Goal: Information Seeking & Learning: Learn about a topic

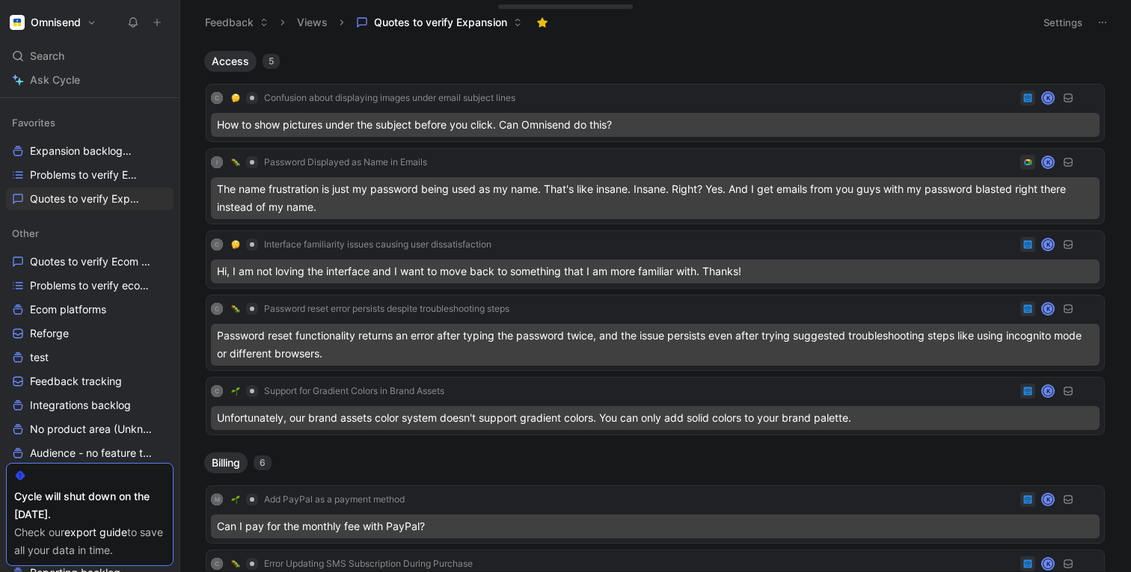
scroll to position [183, 0]
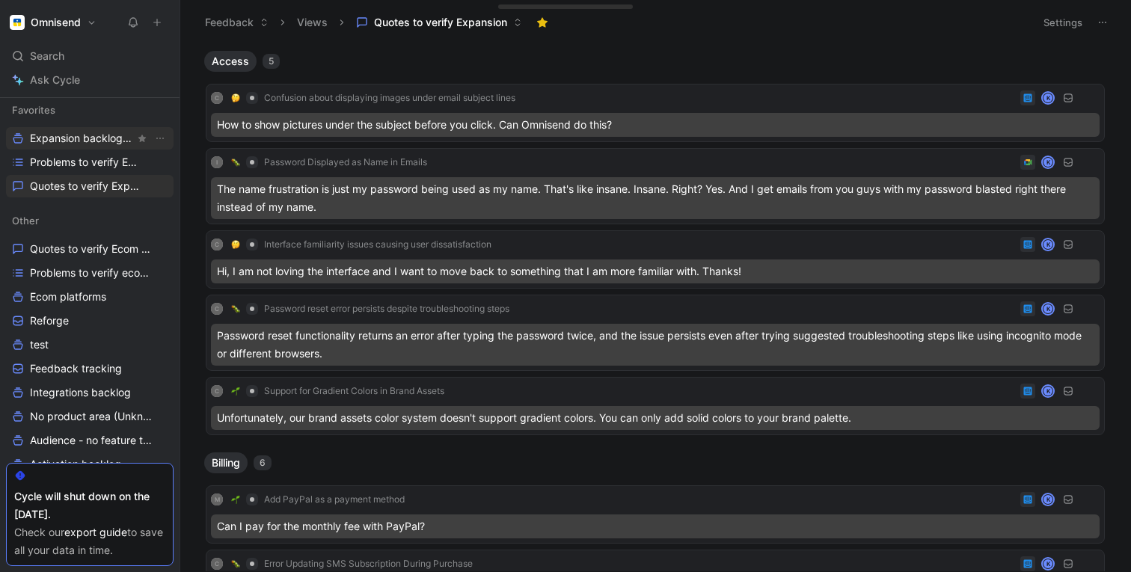
click at [65, 143] on span "Expansion backlog Other" at bounding box center [82, 139] width 105 height 16
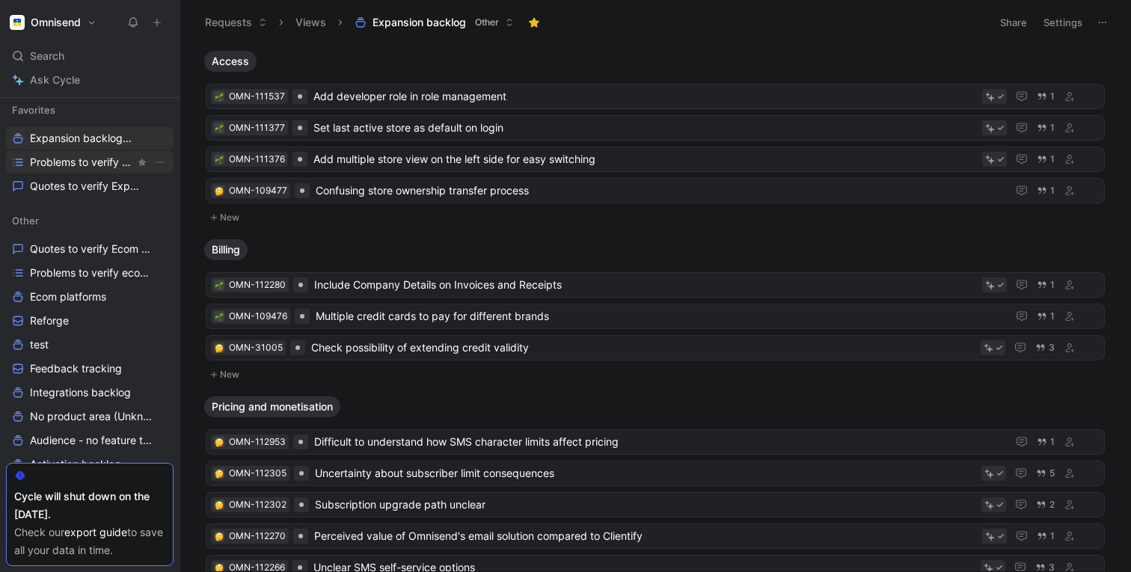
click at [56, 170] on link "Problems to verify Expansion" at bounding box center [90, 162] width 168 height 22
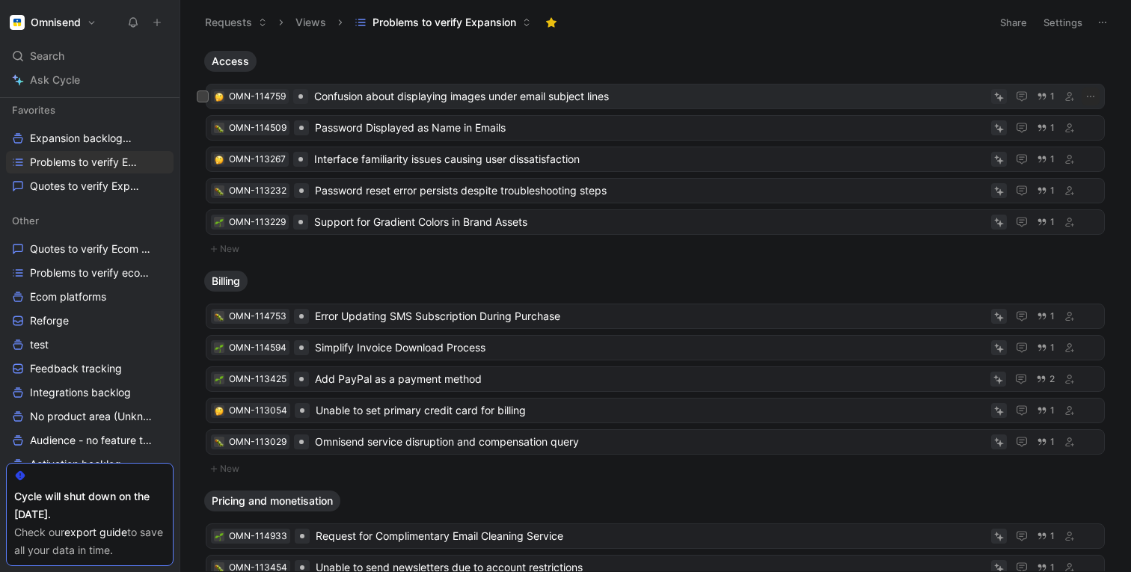
click at [441, 95] on span "Confusion about displaying images under email subject lines" at bounding box center [649, 97] width 671 height 18
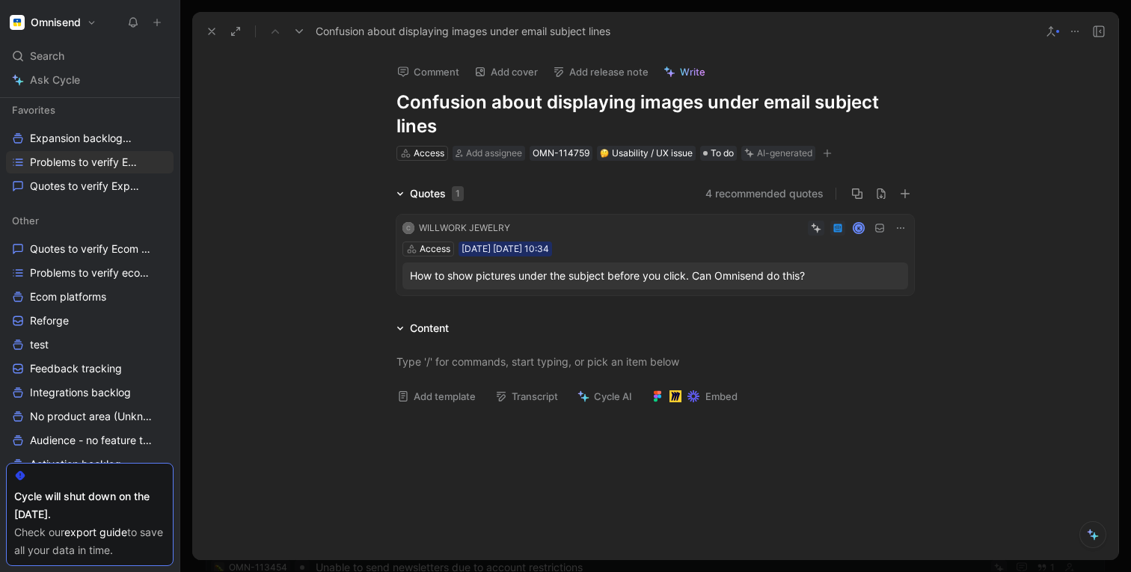
click at [623, 250] on div "Access [DATE] [DATE] 10:34" at bounding box center [655, 249] width 506 height 15
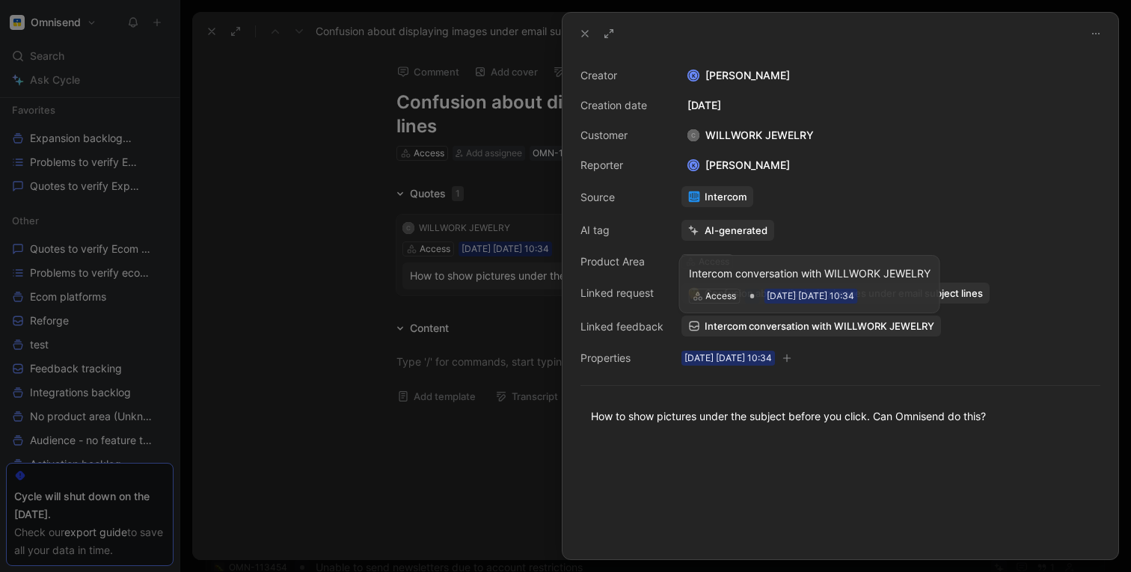
click at [730, 328] on span "Intercom conversation with WILLWORK JEWELRY" at bounding box center [820, 325] width 230 height 13
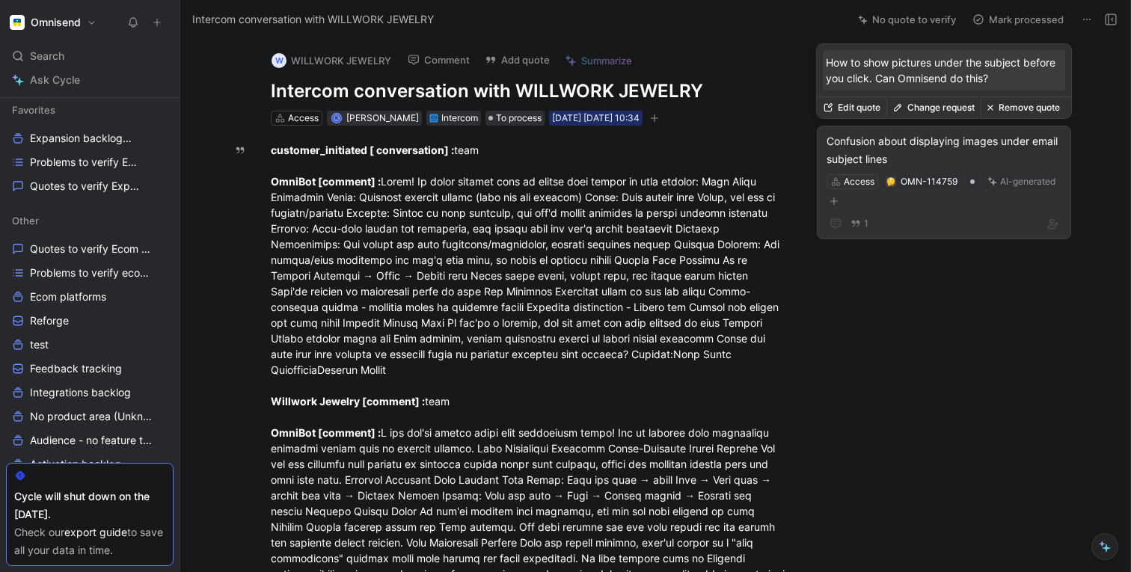
click at [904, 155] on div "Confusion about displaying images under email subject lines" at bounding box center [943, 150] width 235 height 36
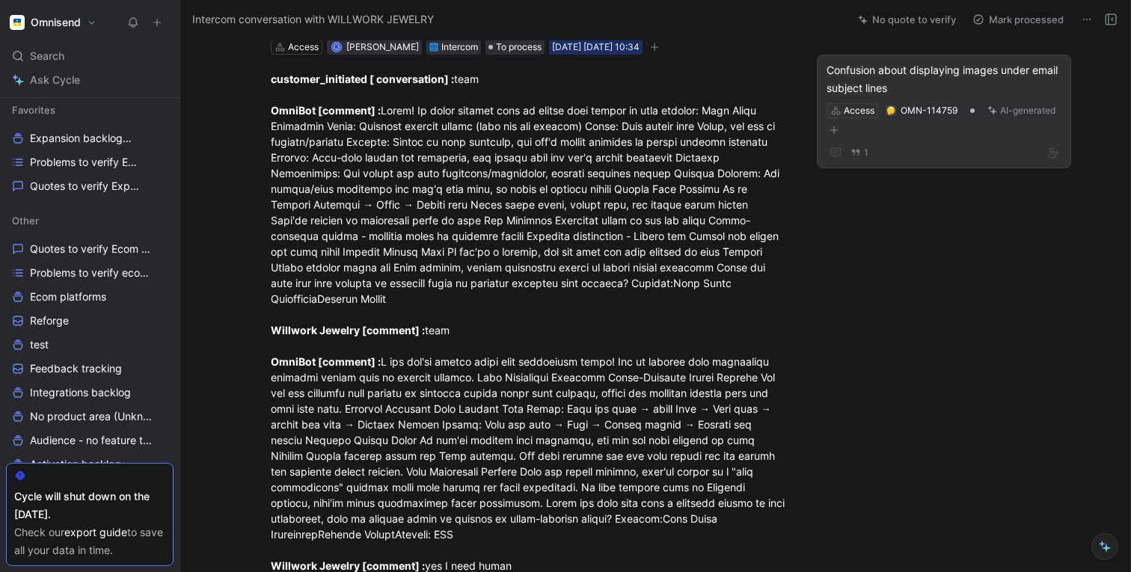
scroll to position [56, 0]
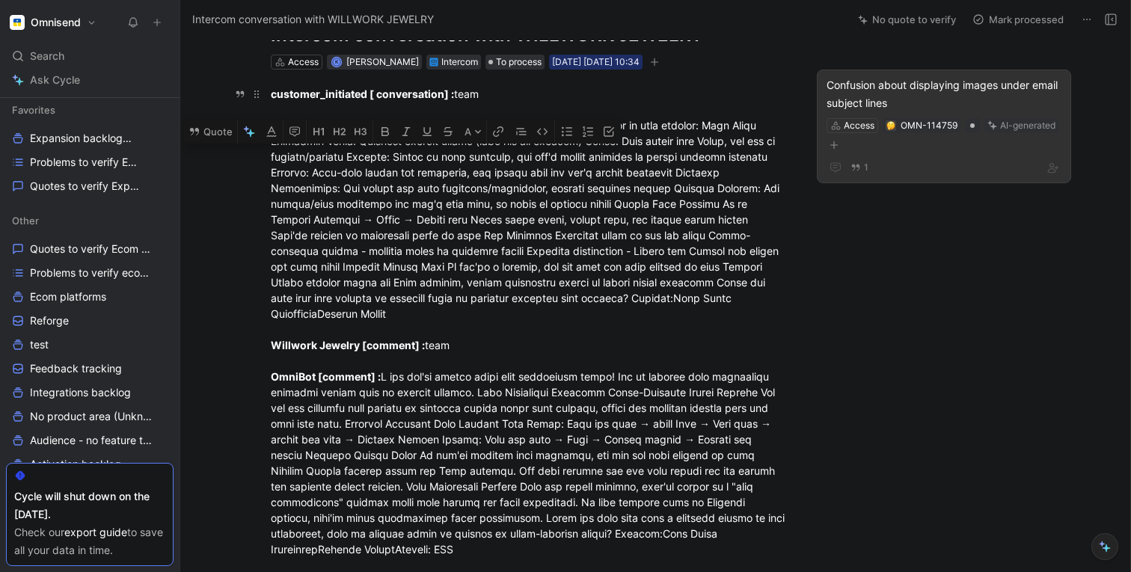
drag, startPoint x: 267, startPoint y: 155, endPoint x: 394, endPoint y: 170, distance: 128.0
click at [394, 170] on p "customer_initiated [ conversation] : team OmniBot [comment] : Willwork Jewelry …" at bounding box center [529, 479] width 574 height 794
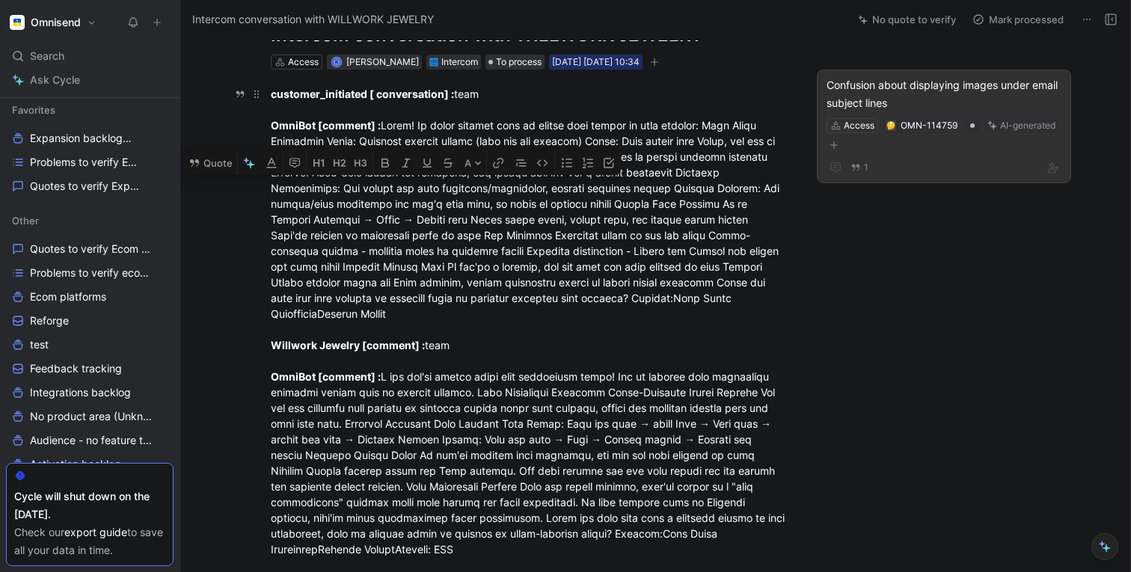
drag, startPoint x: 388, startPoint y: 189, endPoint x: 311, endPoint y: 198, distance: 77.6
click at [311, 198] on div "customer_initiated [ conversation] : team OmniBot [comment] : Willwork Jewelry …" at bounding box center [530, 478] width 518 height 785
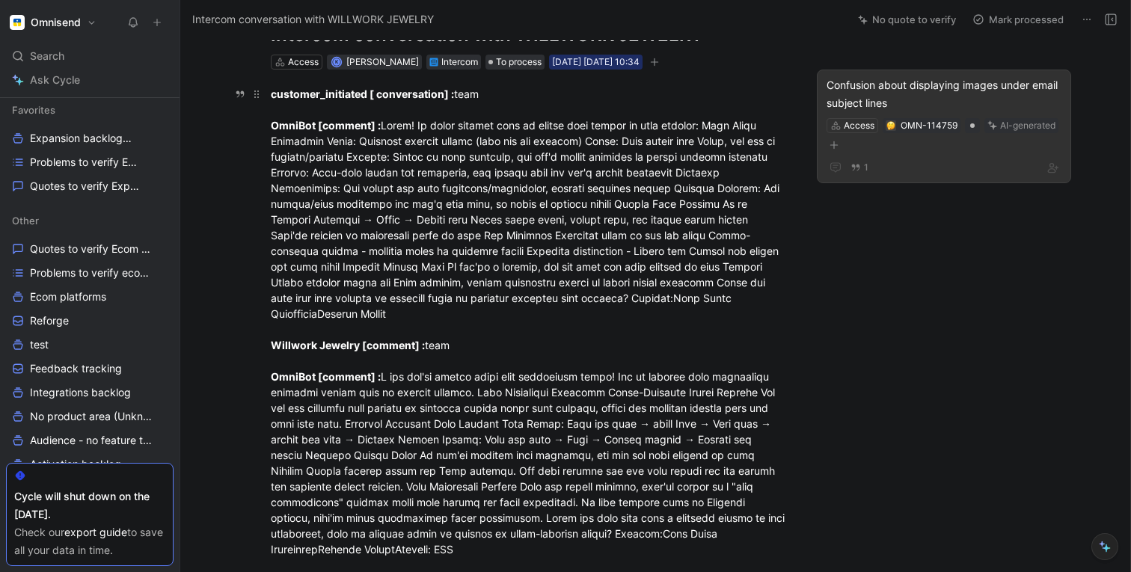
click at [370, 238] on div "customer_initiated [ conversation] : team OmniBot [comment] : Willwork Jewelry …" at bounding box center [530, 478] width 518 height 785
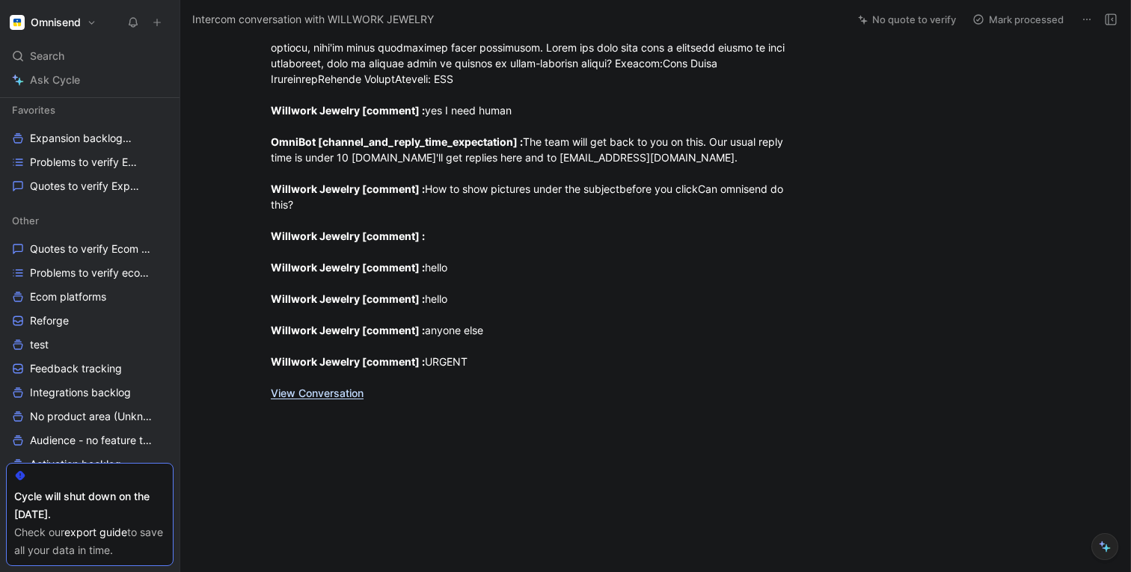
scroll to position [543, 0]
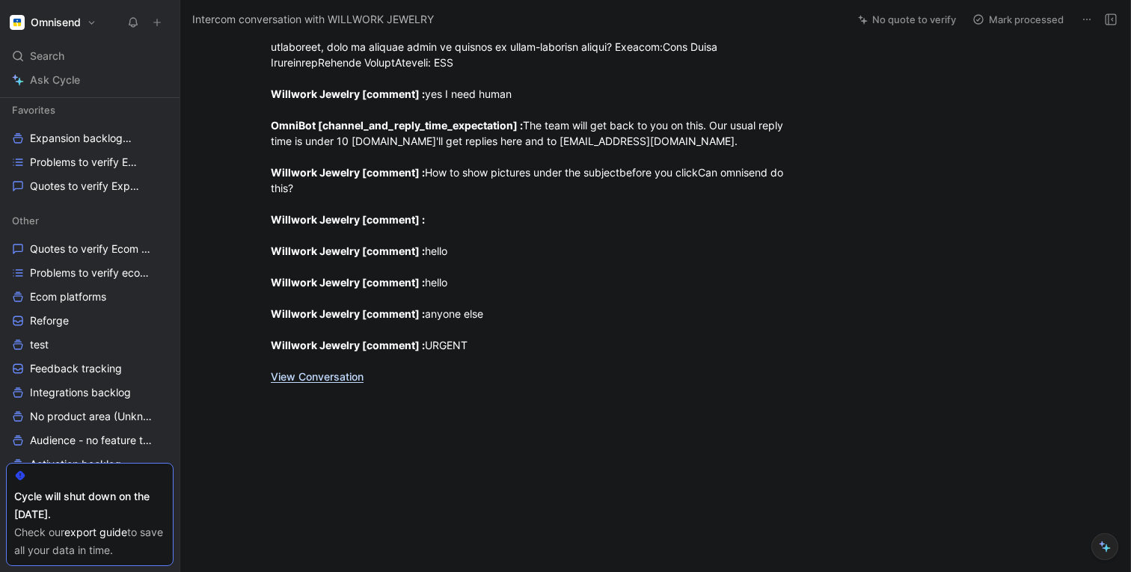
click at [333, 375] on link "View Conversation" at bounding box center [317, 376] width 93 height 13
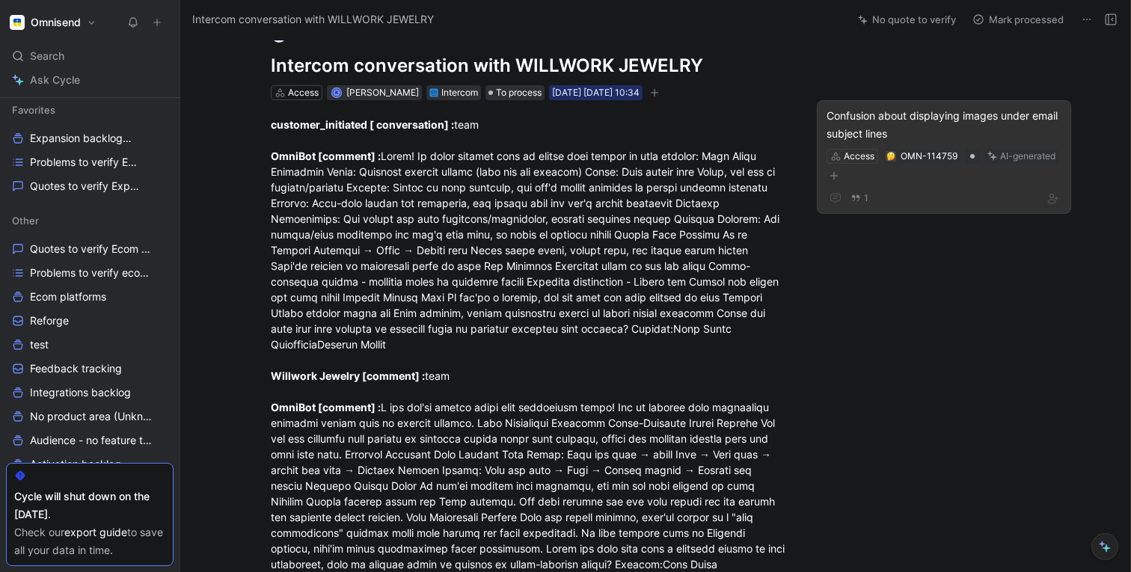
scroll to position [0, 0]
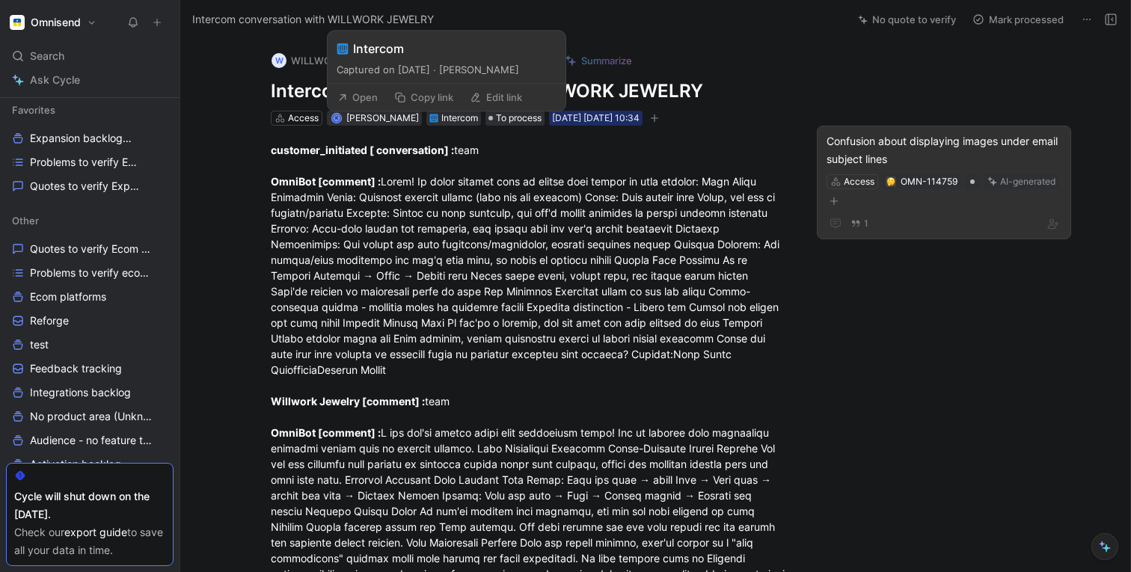
click at [453, 116] on div "Intercom" at bounding box center [459, 118] width 37 height 15
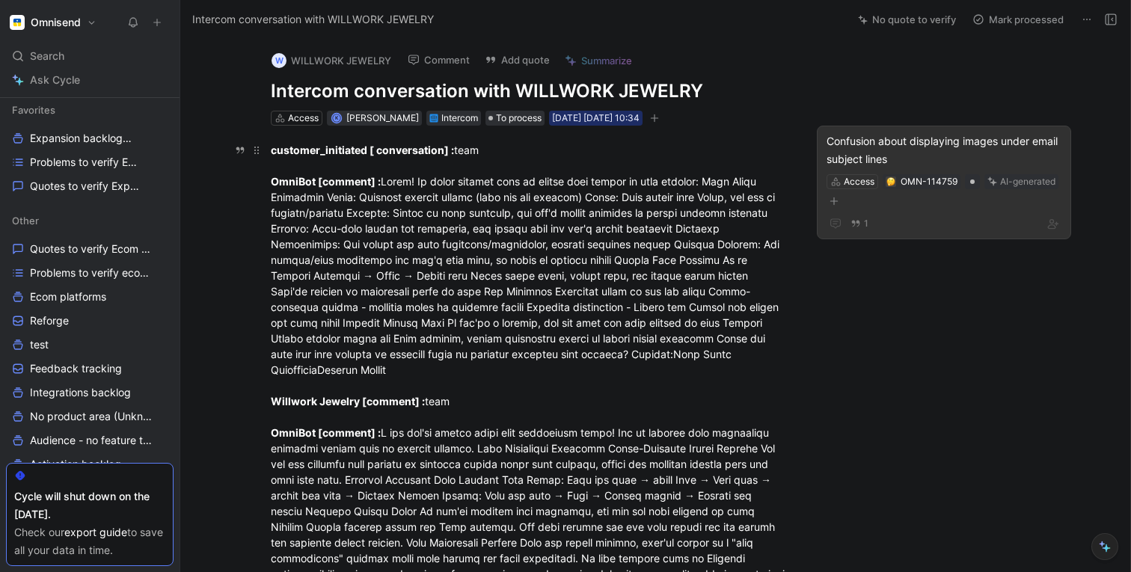
click at [482, 256] on div "customer_initiated [ conversation] : team OmniBot [comment] : Willwork Jewelry …" at bounding box center [530, 534] width 518 height 785
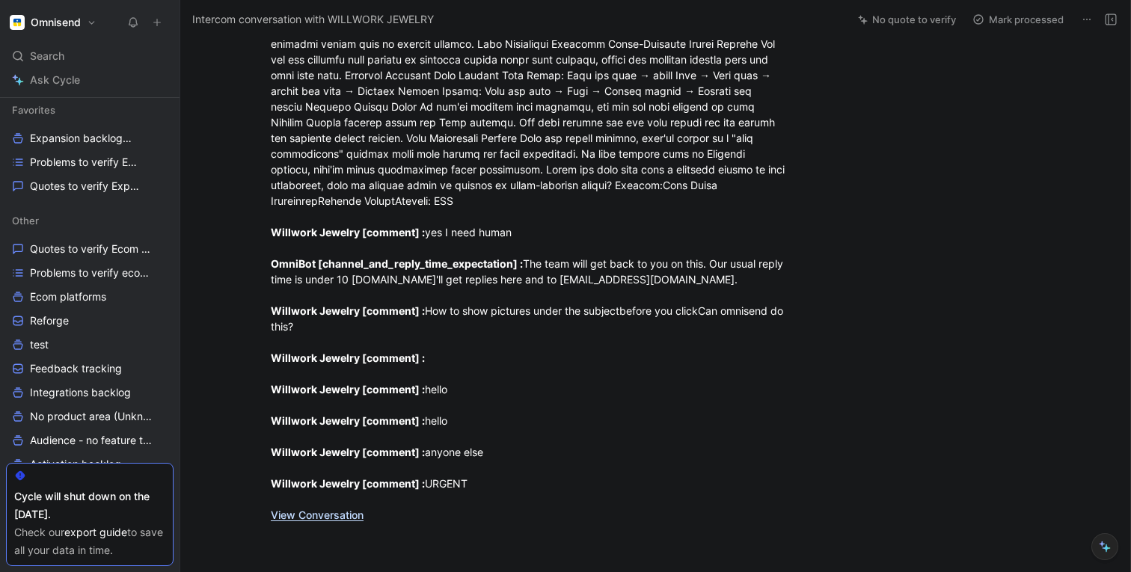
scroll to position [401, 0]
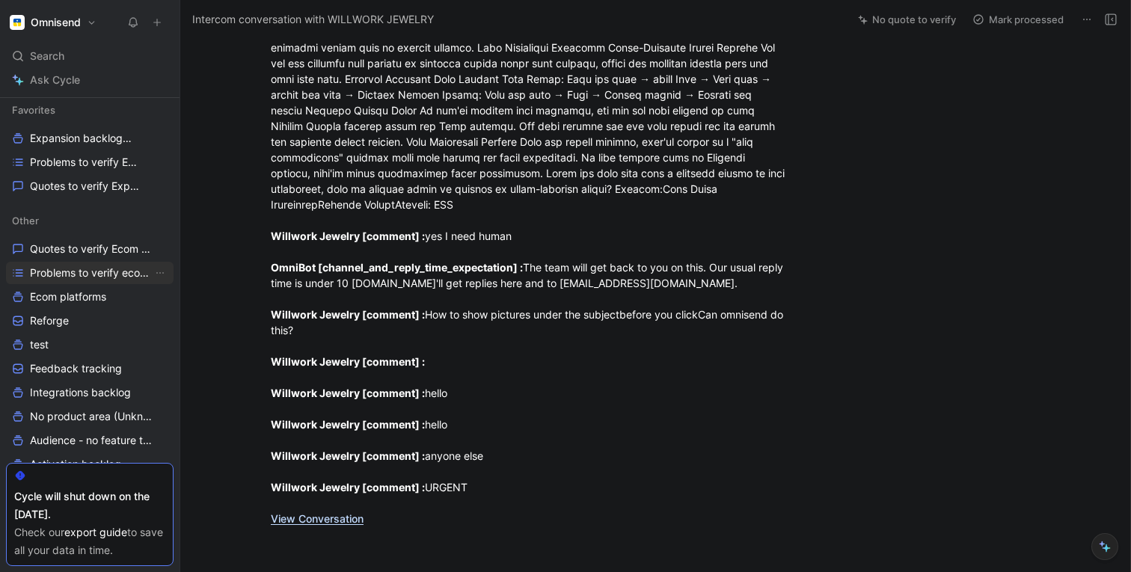
click at [64, 274] on span "Problems to verify ecom platforms" at bounding box center [91, 273] width 123 height 15
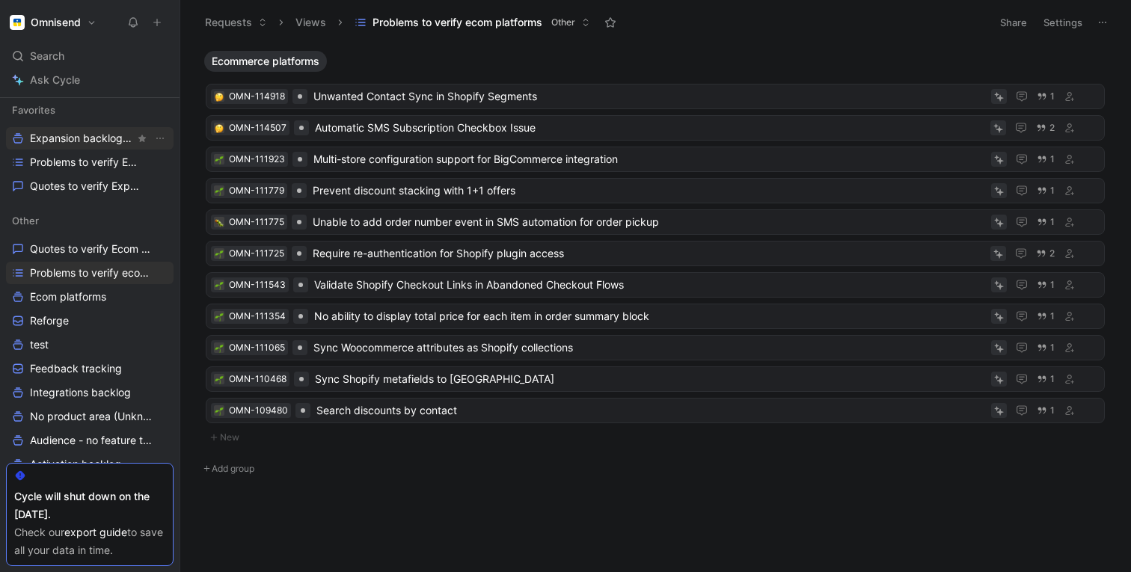
click at [52, 141] on span "Expansion backlog Other" at bounding box center [82, 139] width 105 height 16
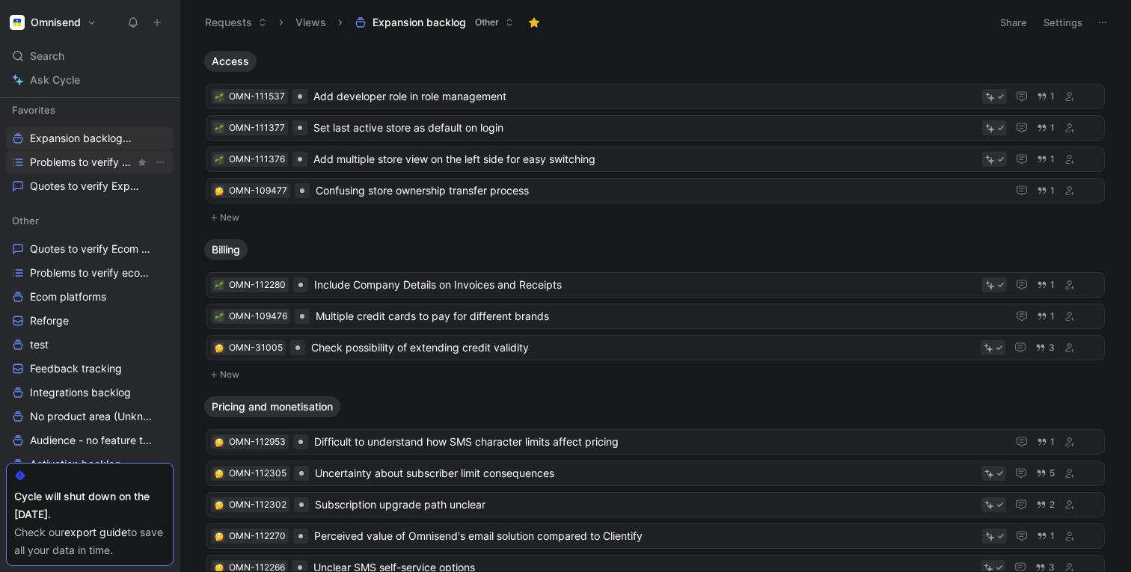
click at [55, 162] on span "Problems to verify Expansion" at bounding box center [82, 162] width 105 height 15
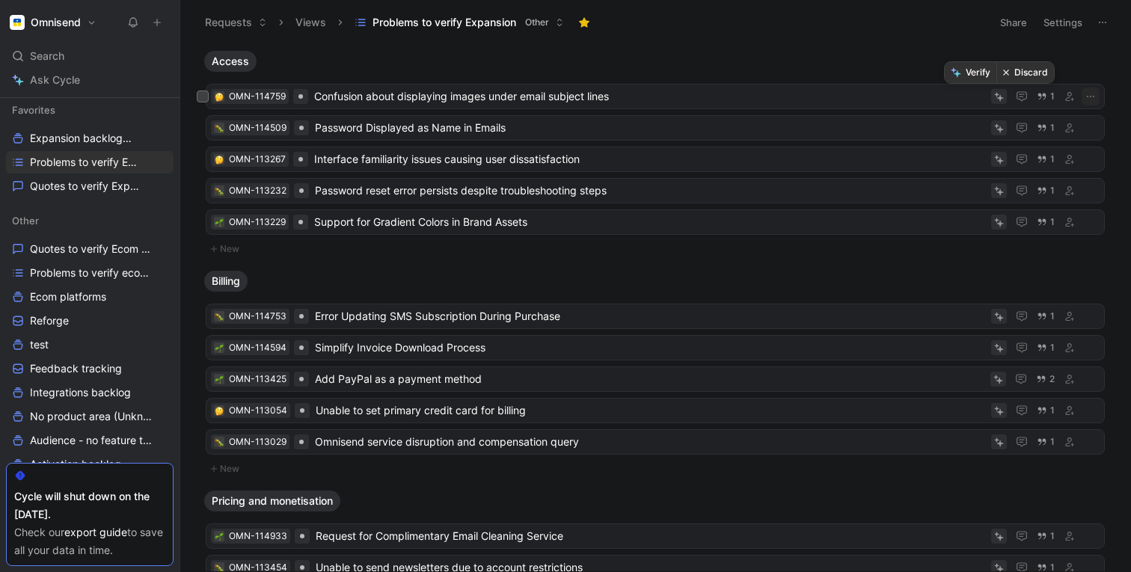
click at [1030, 74] on button "Discard" at bounding box center [1025, 72] width 58 height 21
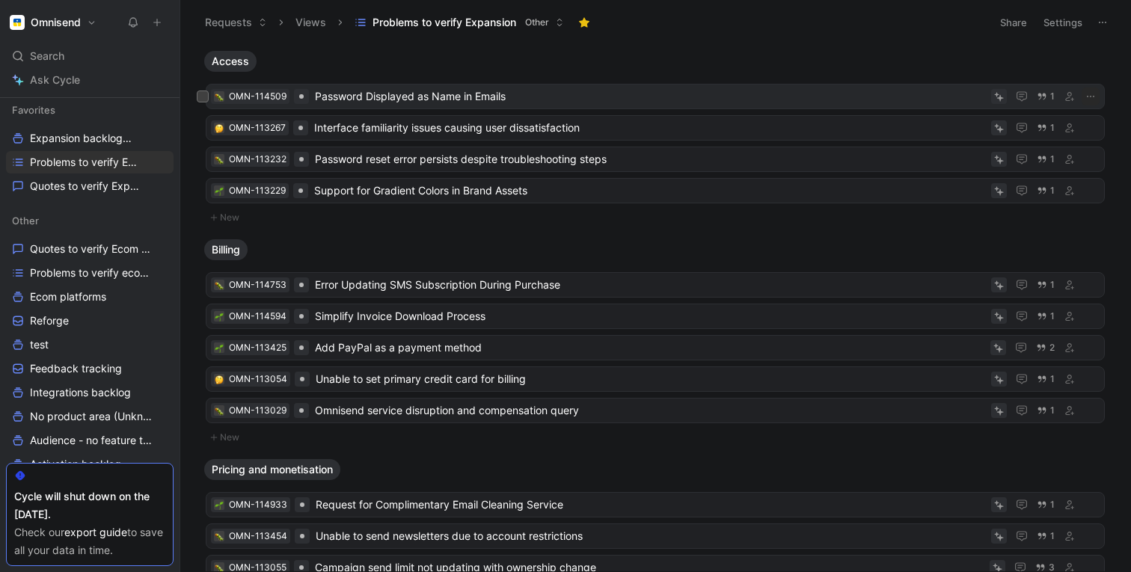
click at [357, 96] on span "Password Displayed as Name in Emails" at bounding box center [650, 97] width 670 height 18
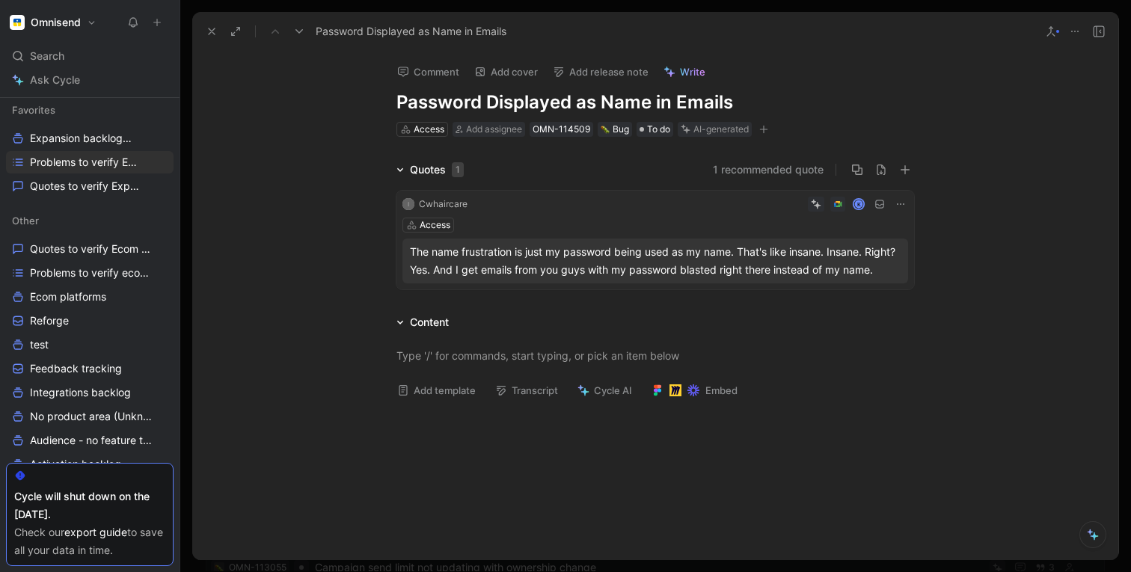
click at [541, 251] on div "The name frustration is just my password being used as my name. That's like ins…" at bounding box center [655, 261] width 491 height 36
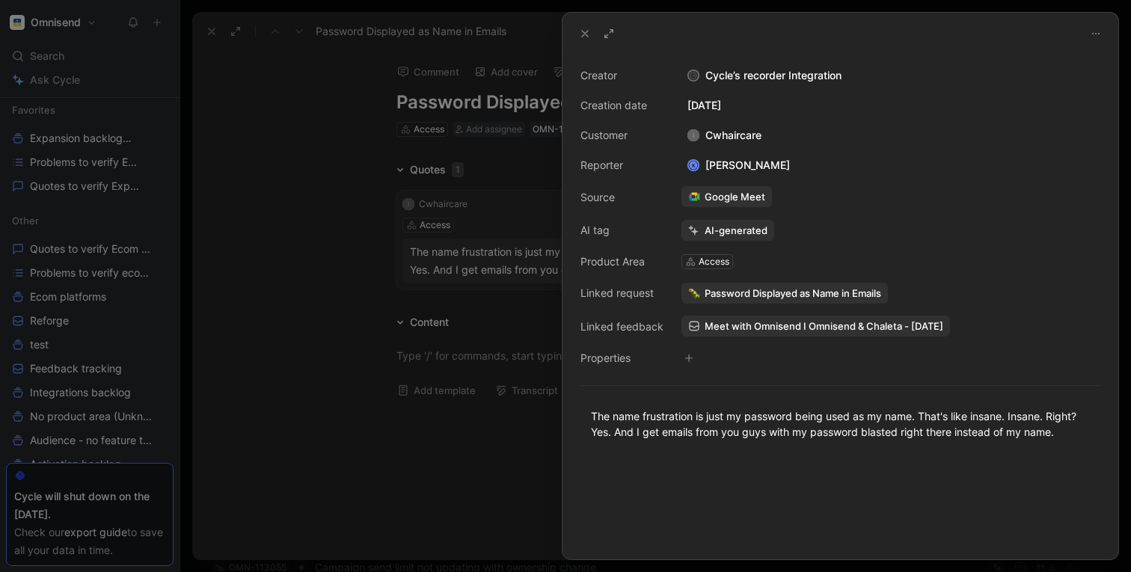
click at [583, 37] on icon at bounding box center [585, 34] width 12 height 12
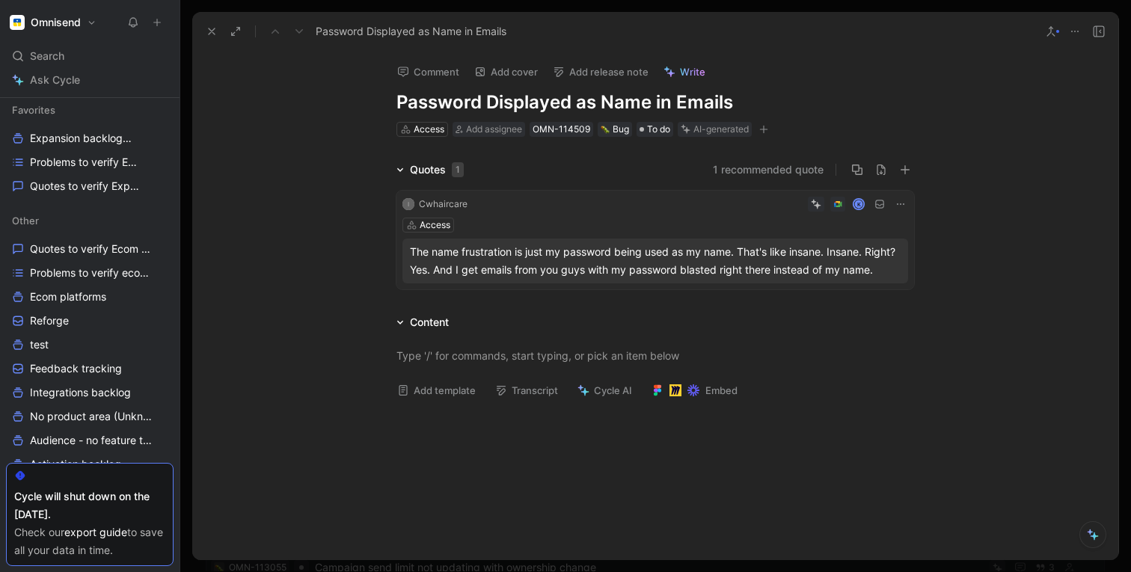
click at [214, 33] on icon at bounding box center [212, 31] width 12 height 12
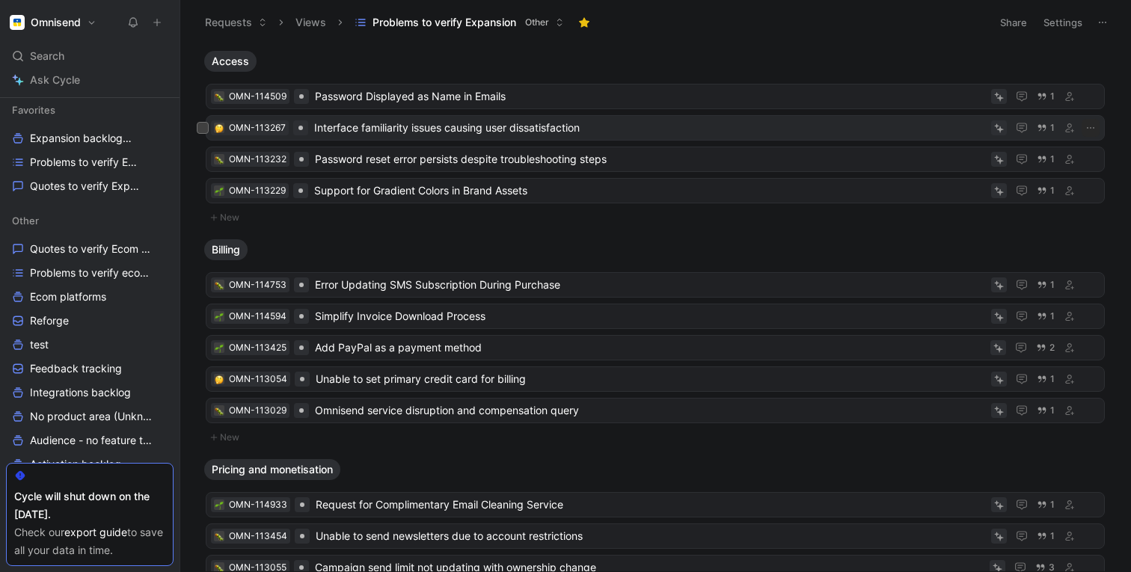
click at [371, 133] on span "Interface familiarity issues causing user dissatisfaction" at bounding box center [649, 128] width 671 height 18
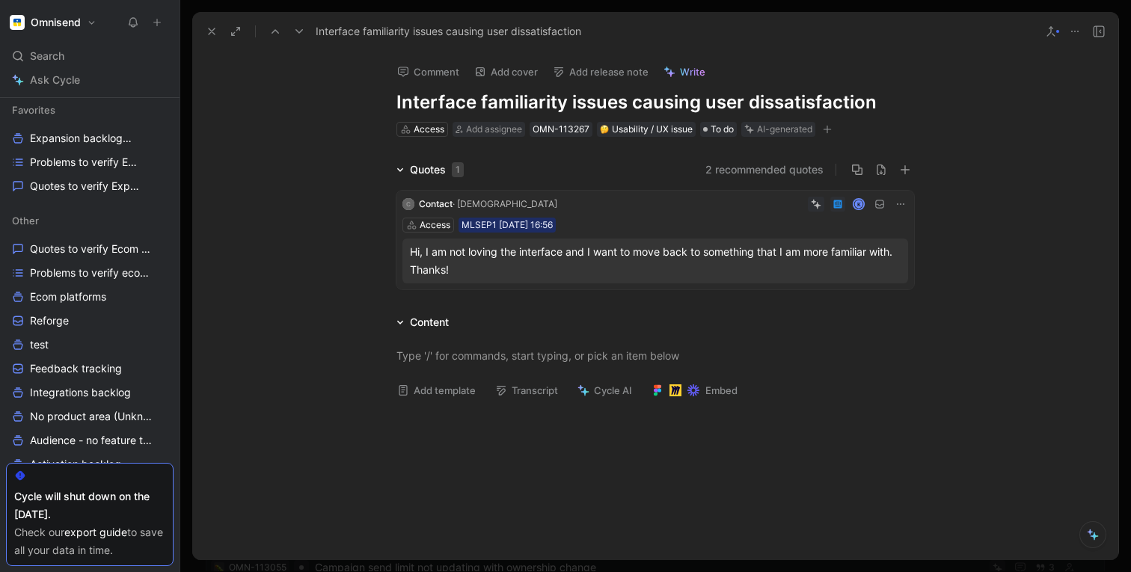
click at [213, 29] on use at bounding box center [212, 31] width 6 height 6
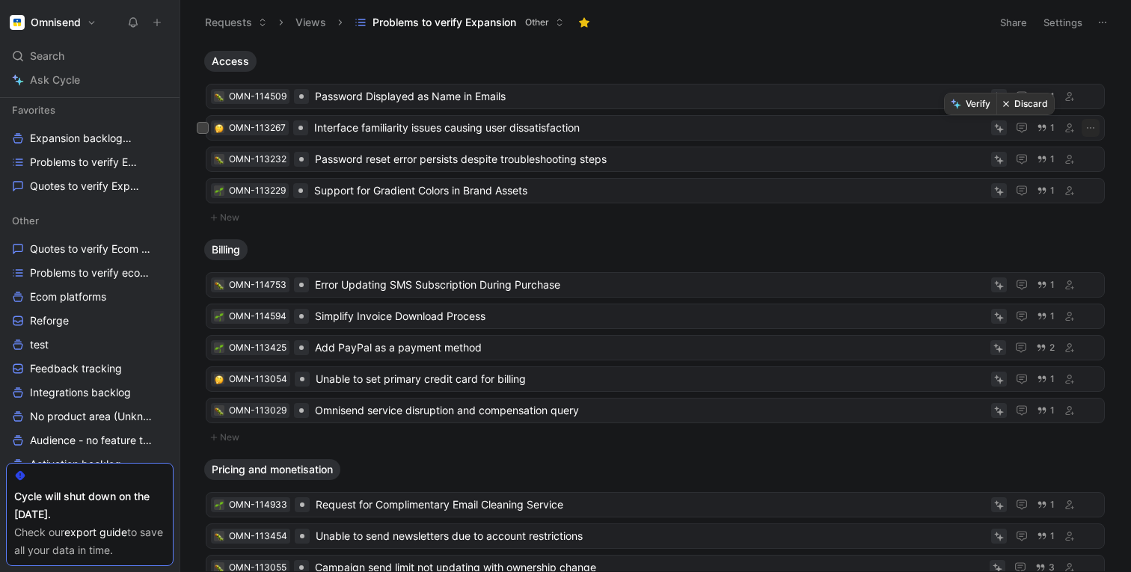
click at [1024, 106] on button "Discard" at bounding box center [1025, 103] width 58 height 21
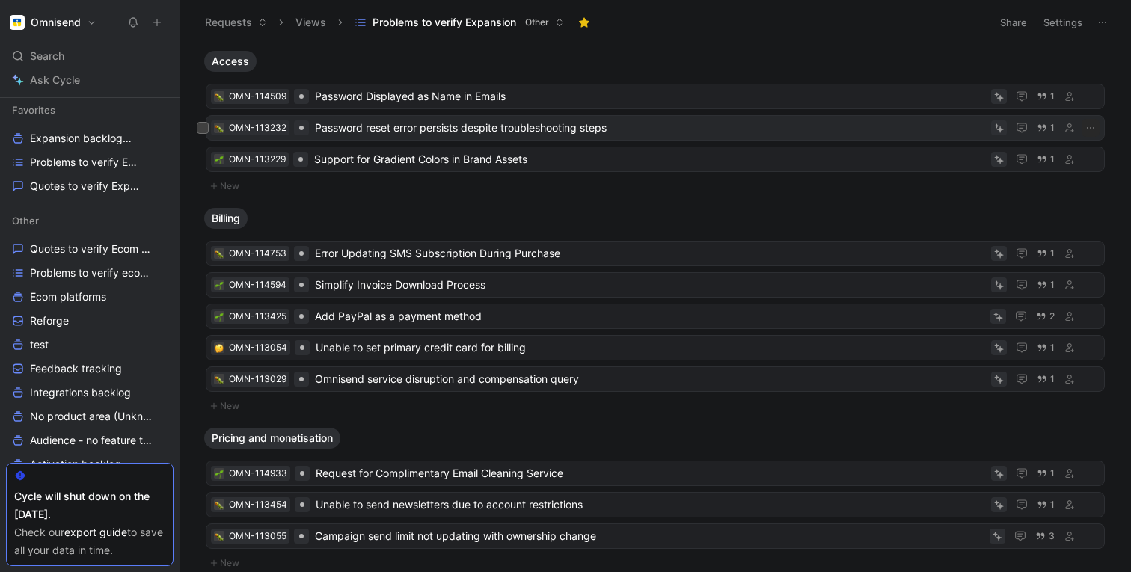
click at [388, 128] on span "Password reset error persists despite troubleshooting steps" at bounding box center [650, 128] width 670 height 18
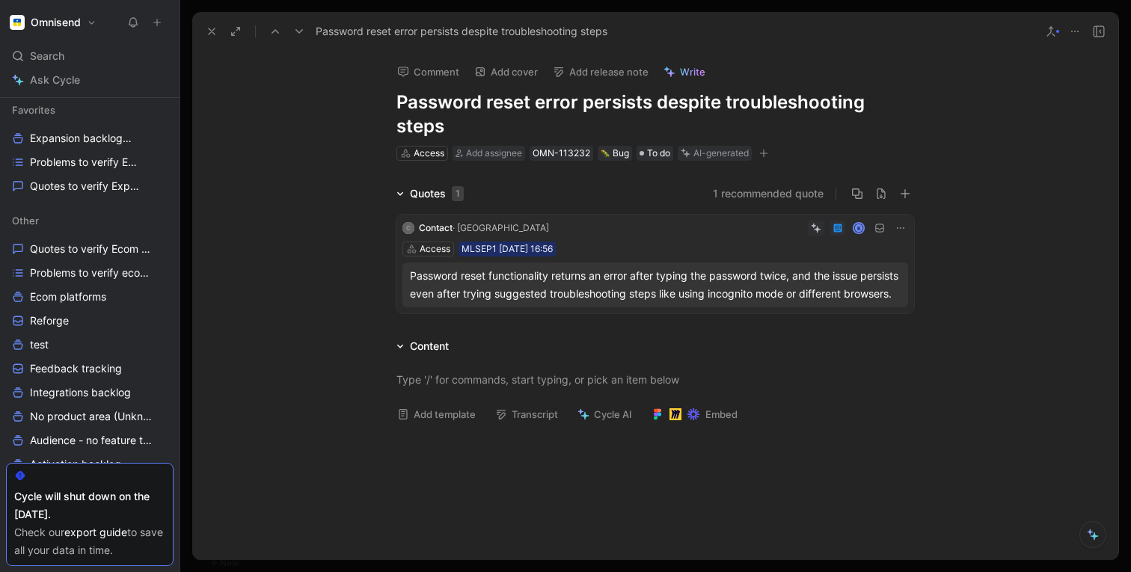
click at [212, 34] on icon at bounding box center [212, 31] width 12 height 12
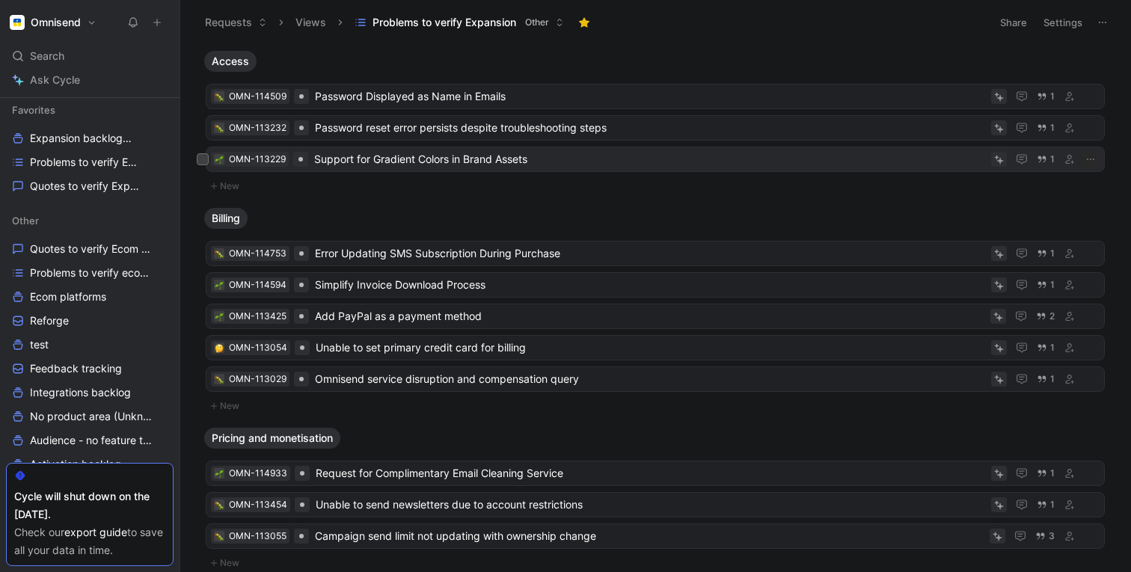
click at [361, 162] on span "Support for Gradient Colors in Brand Assets" at bounding box center [649, 159] width 671 height 18
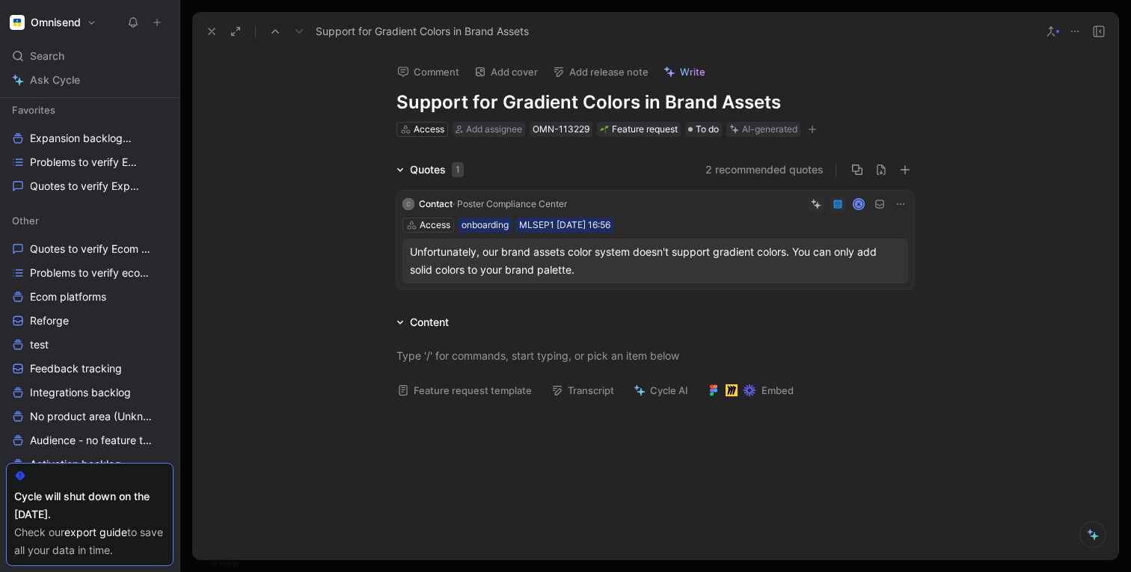
click at [213, 32] on use at bounding box center [212, 31] width 6 height 6
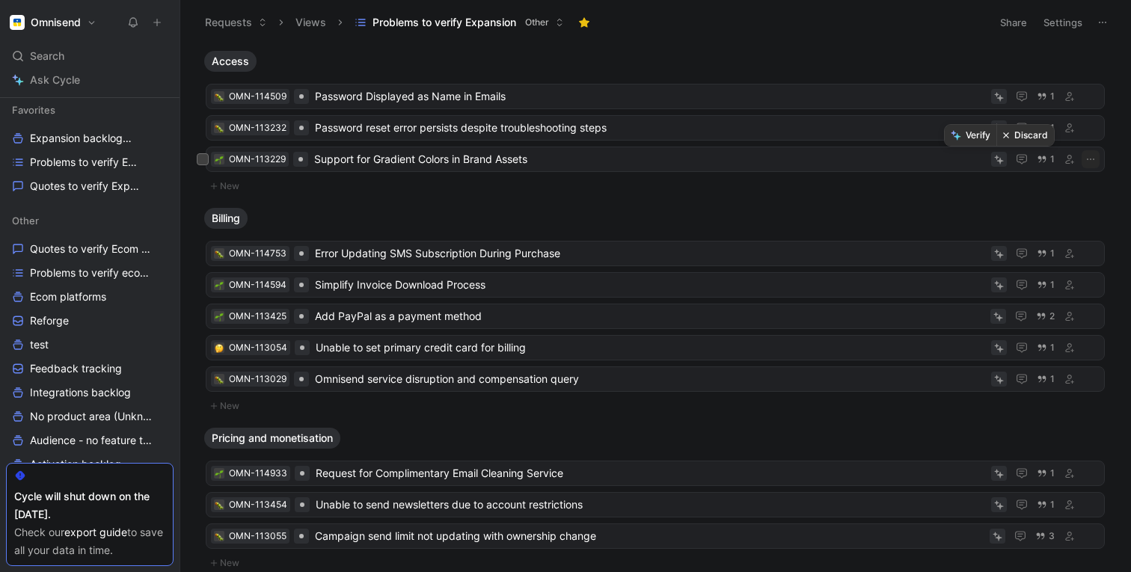
click at [1033, 135] on button "Discard" at bounding box center [1025, 135] width 58 height 21
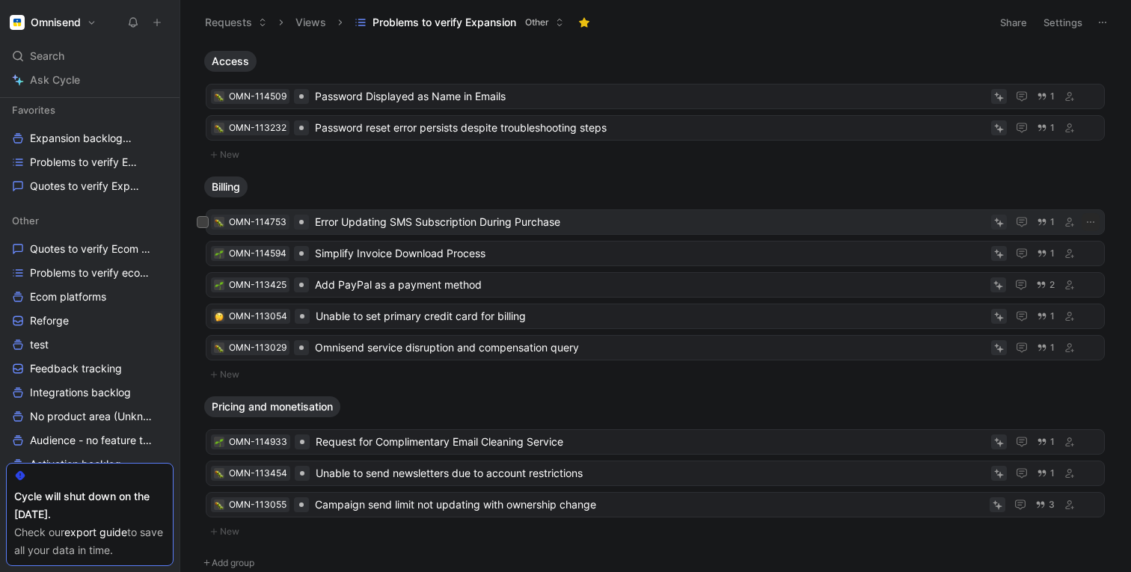
click at [422, 222] on span "Error Updating SMS Subscription During Purchase" at bounding box center [650, 222] width 670 height 18
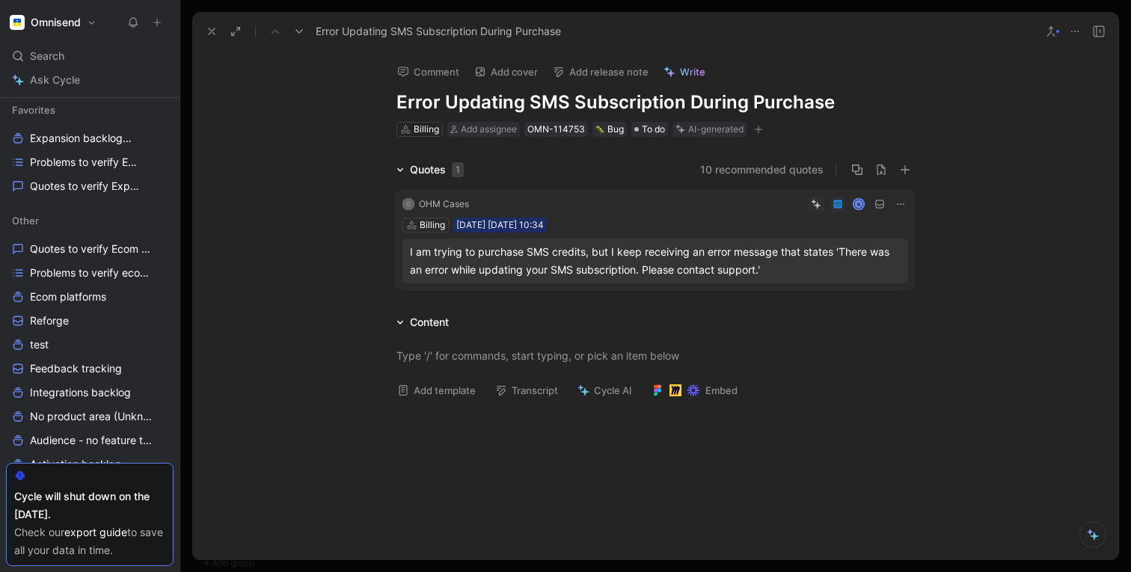
click at [213, 37] on icon at bounding box center [212, 31] width 12 height 12
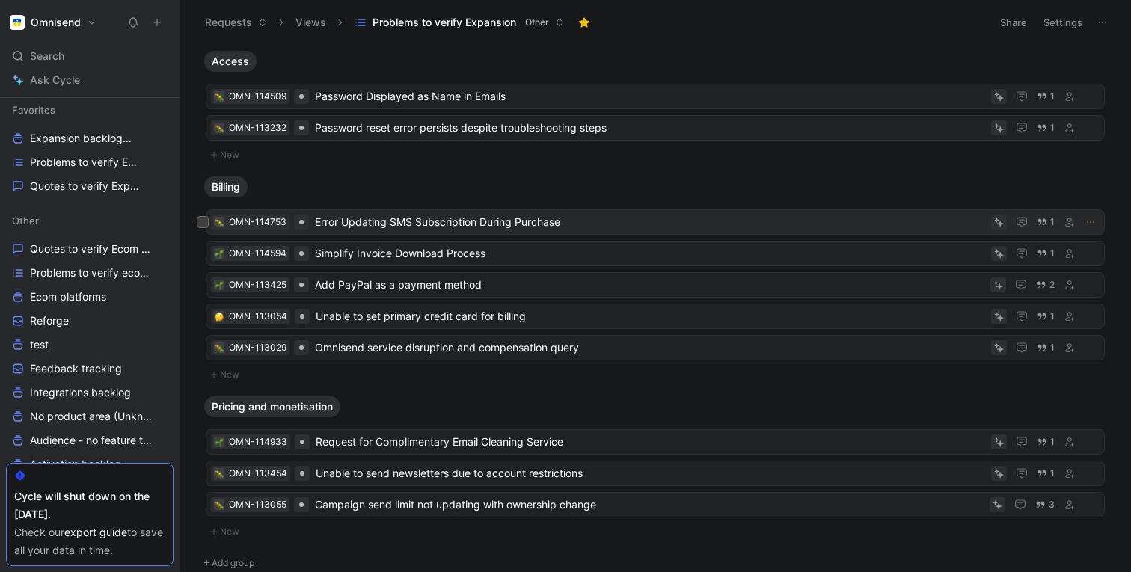
click at [999, 221] on icon at bounding box center [1000, 223] width 7 height 7
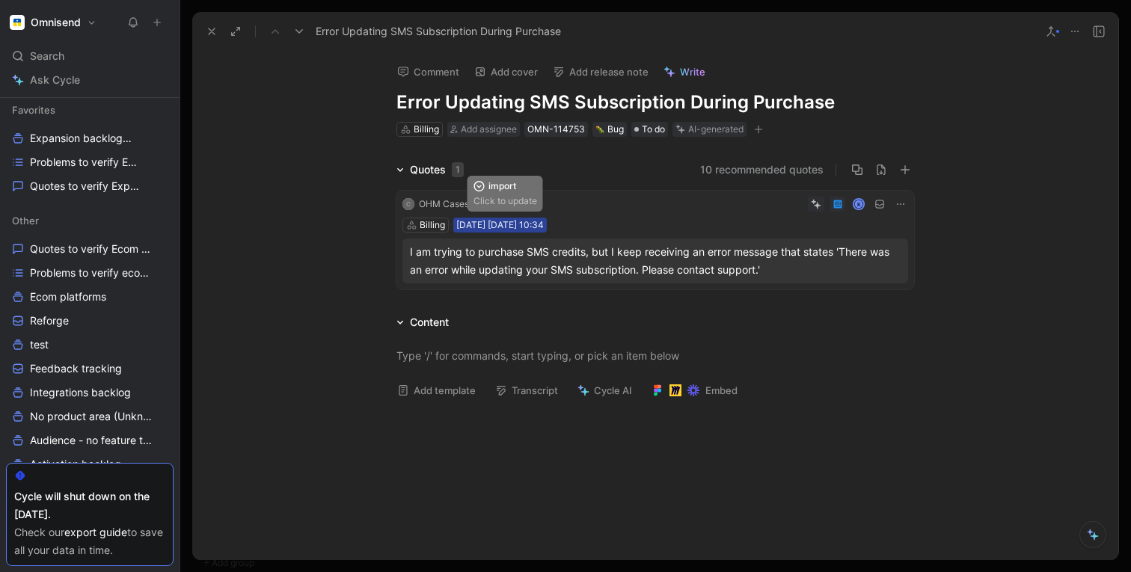
click at [486, 225] on div "[DATE] [DATE] 10:34" at bounding box center [500, 225] width 88 height 15
click at [212, 28] on icon at bounding box center [212, 31] width 12 height 12
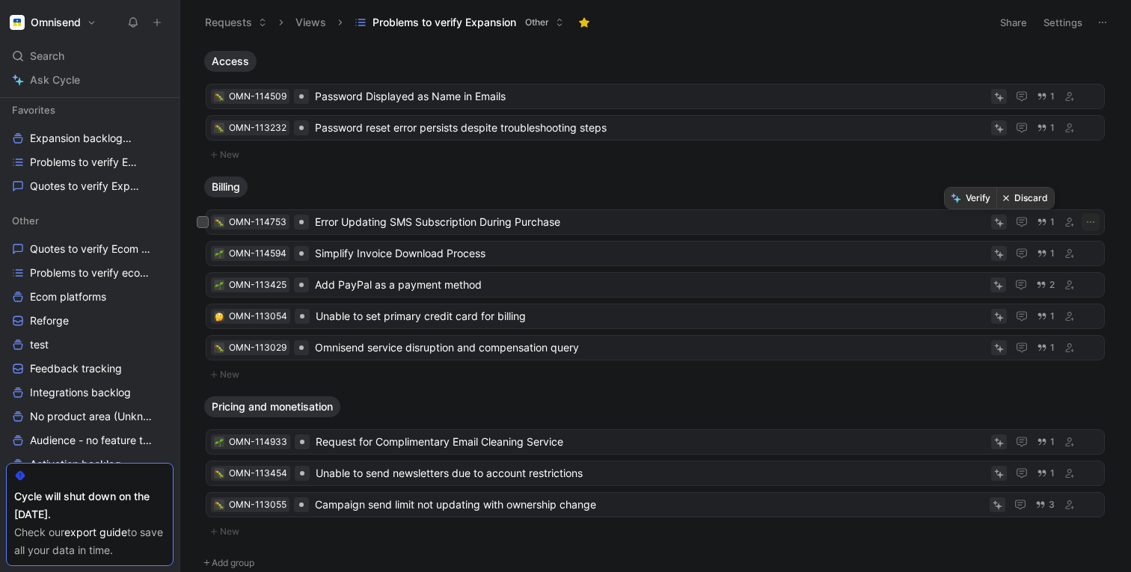
click at [971, 200] on button "Verify" at bounding box center [971, 198] width 52 height 21
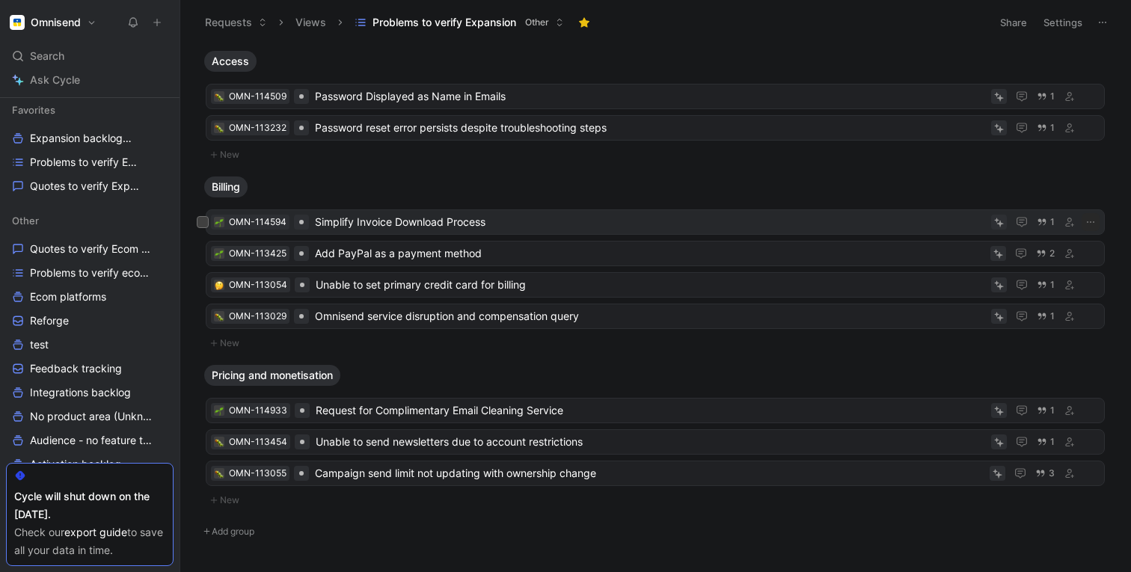
click at [400, 222] on span "Simplify Invoice Download Process" at bounding box center [650, 222] width 670 height 18
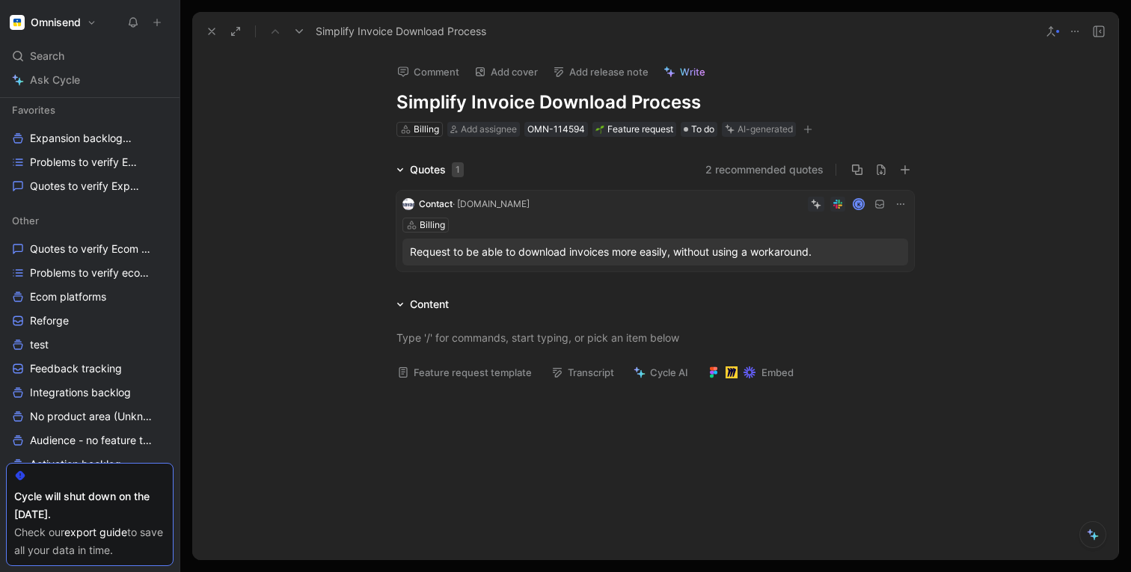
click at [213, 31] on icon at bounding box center [212, 31] width 12 height 12
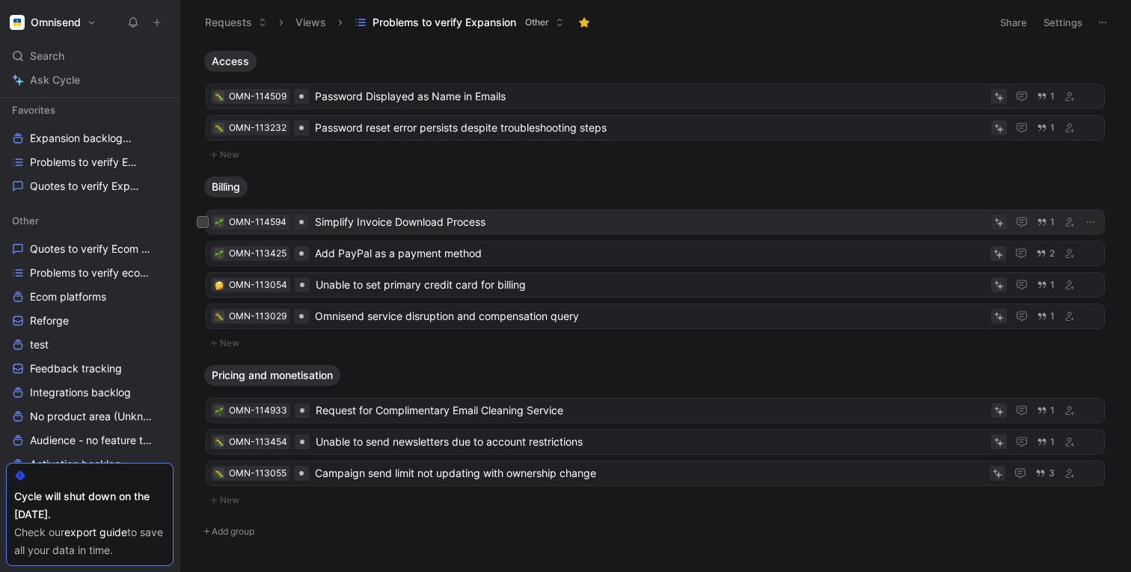
click at [999, 224] on icon at bounding box center [1000, 223] width 7 height 7
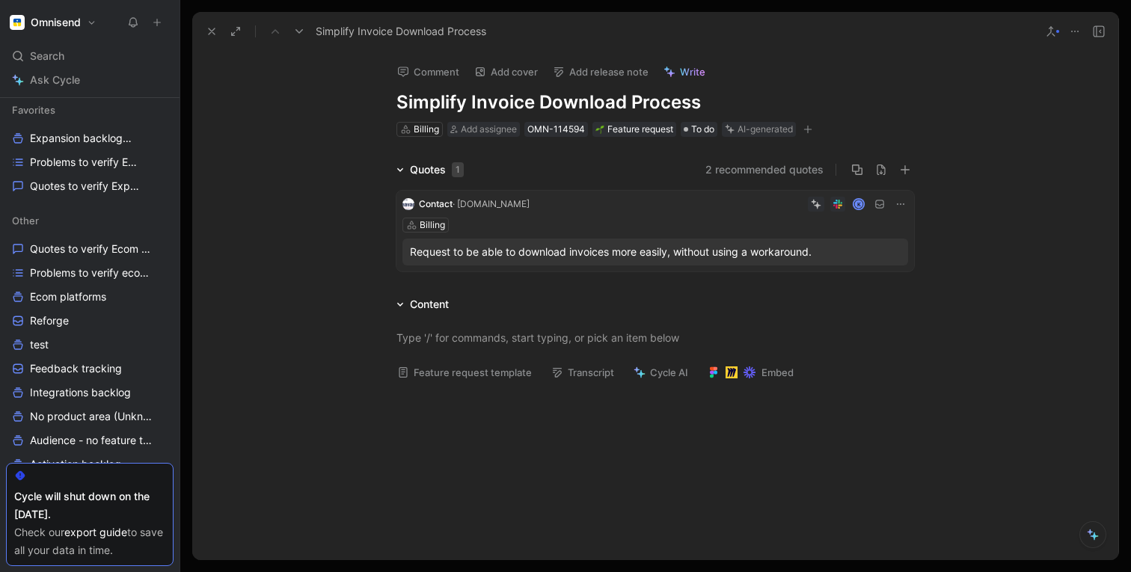
click at [206, 28] on icon at bounding box center [212, 31] width 12 height 12
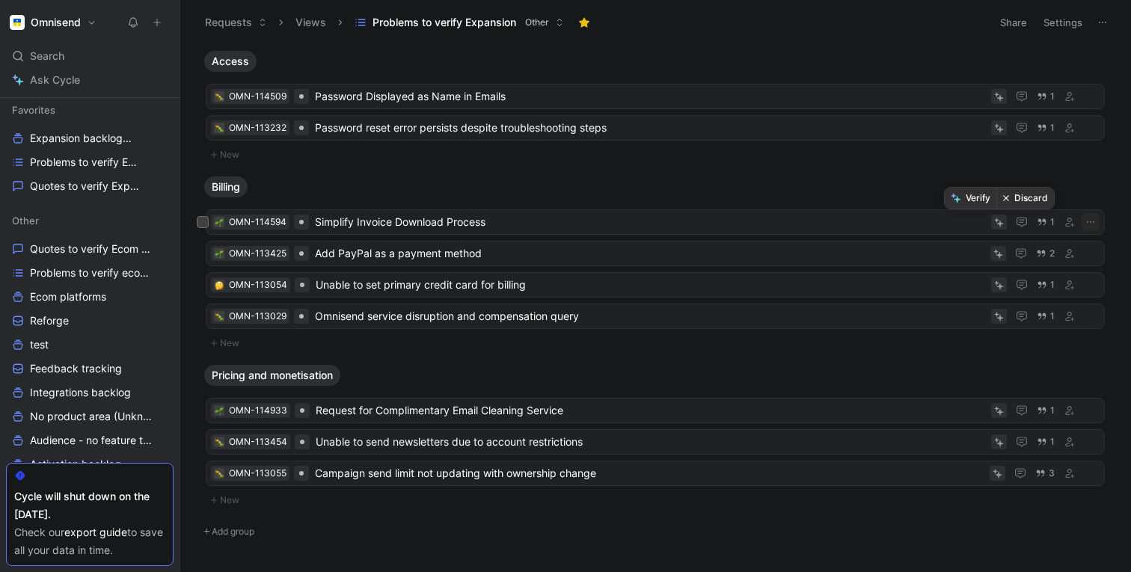
click at [968, 198] on button "Verify" at bounding box center [971, 198] width 52 height 21
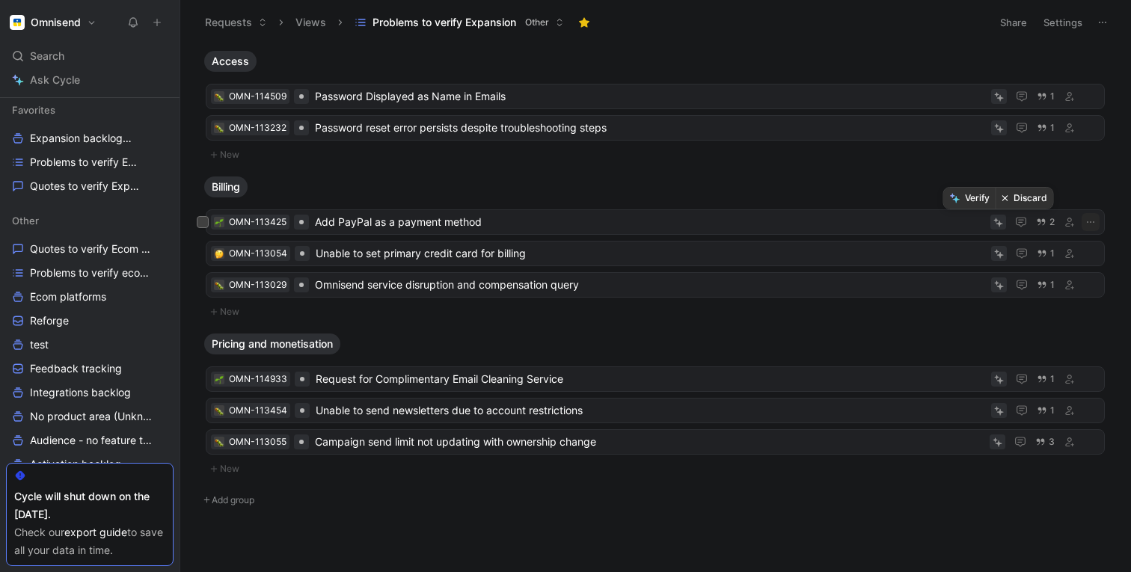
click at [978, 200] on button "Verify" at bounding box center [970, 198] width 52 height 21
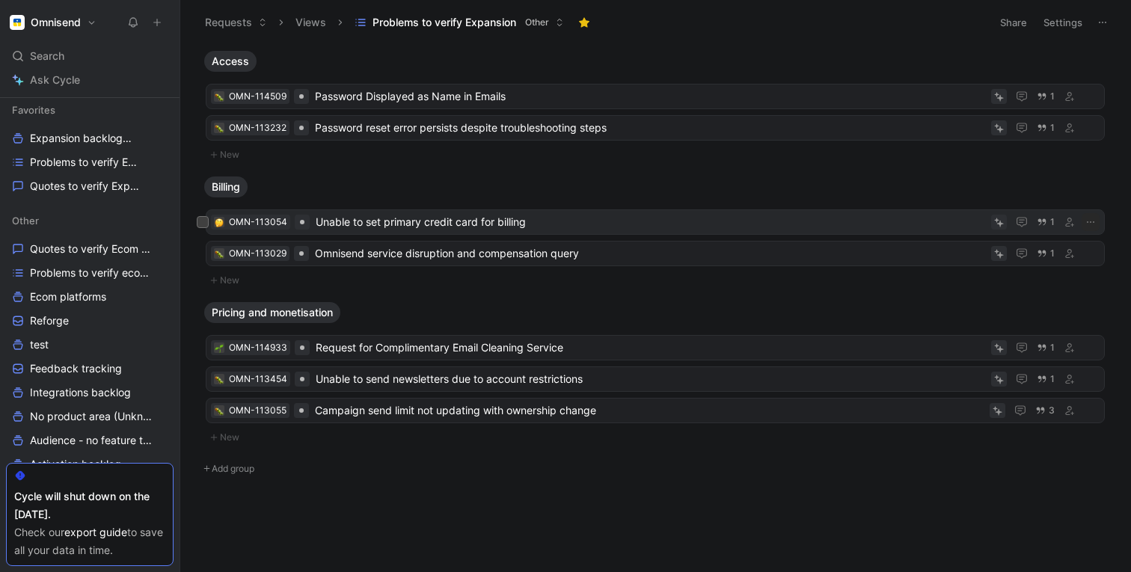
click at [795, 220] on span "Unable to set primary credit card for billing" at bounding box center [650, 222] width 669 height 18
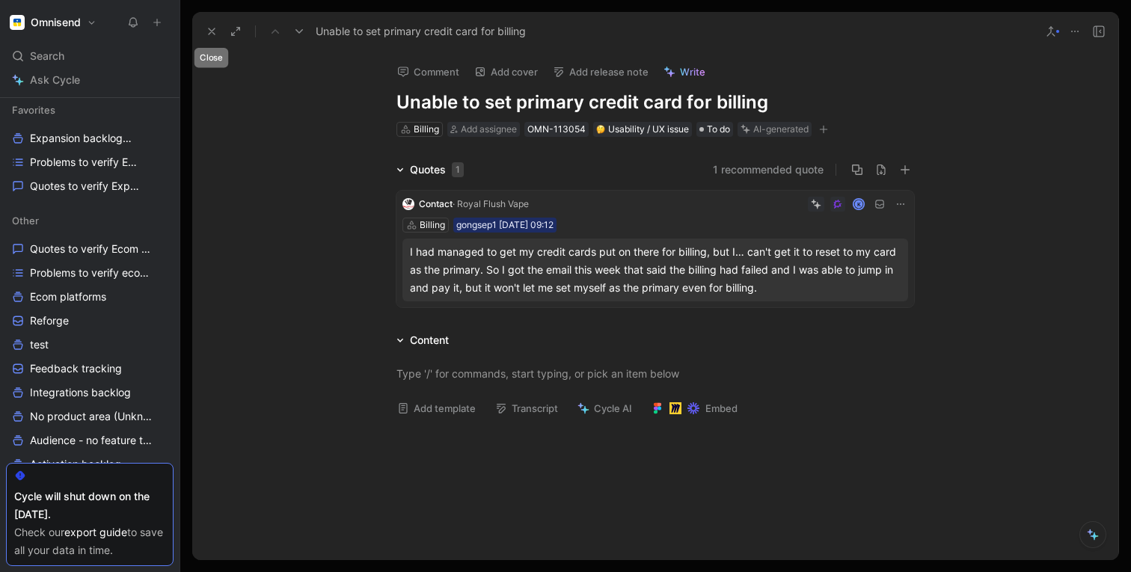
click at [206, 31] on icon at bounding box center [212, 31] width 12 height 12
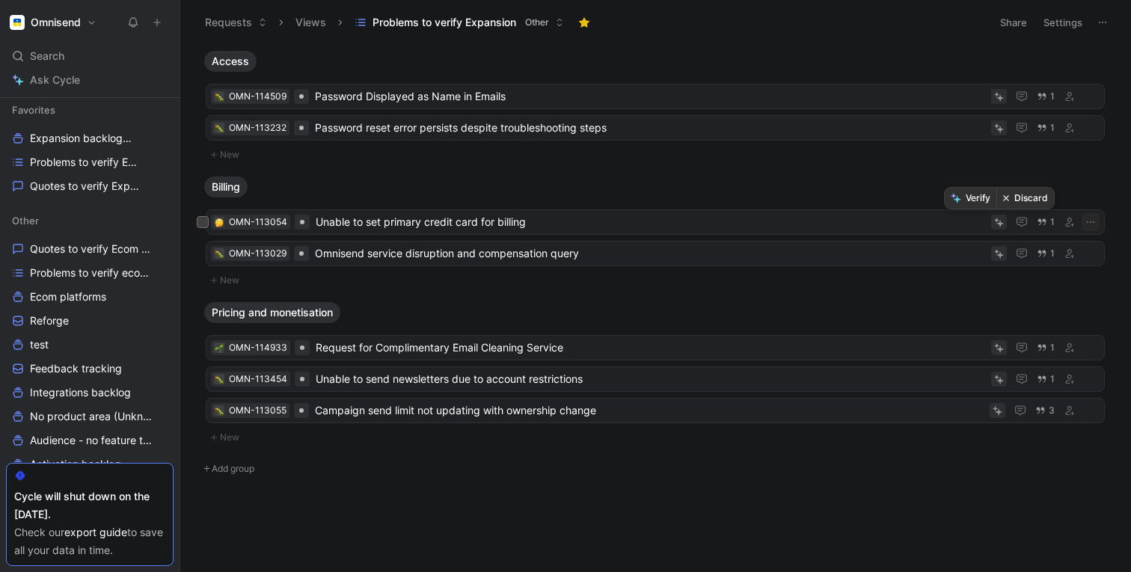
click at [981, 198] on button "Verify" at bounding box center [971, 198] width 52 height 21
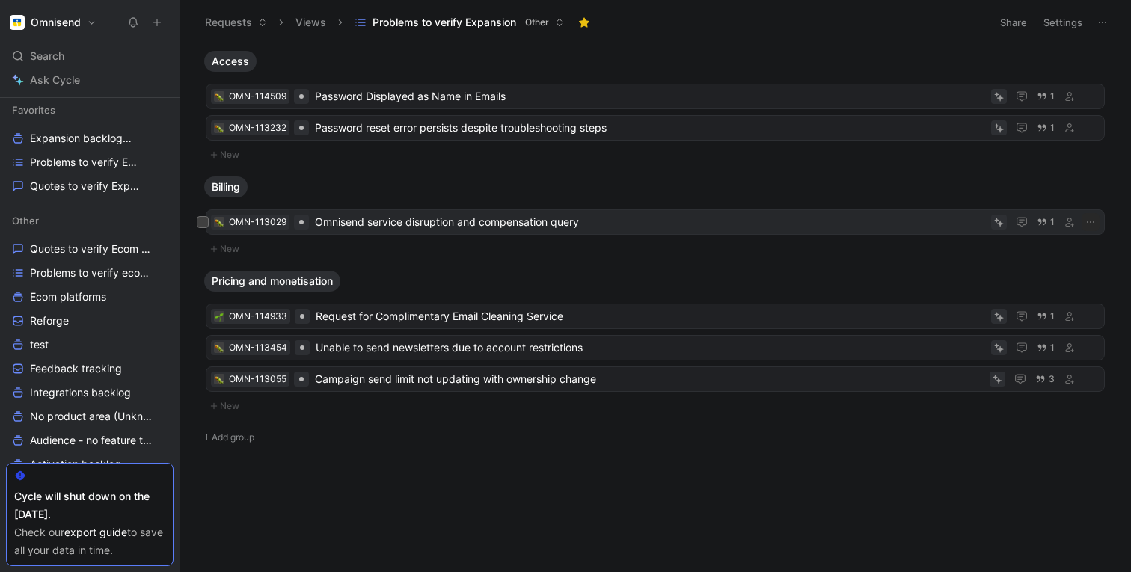
click at [528, 225] on span "Omnisend service disruption and compensation query" at bounding box center [650, 222] width 670 height 18
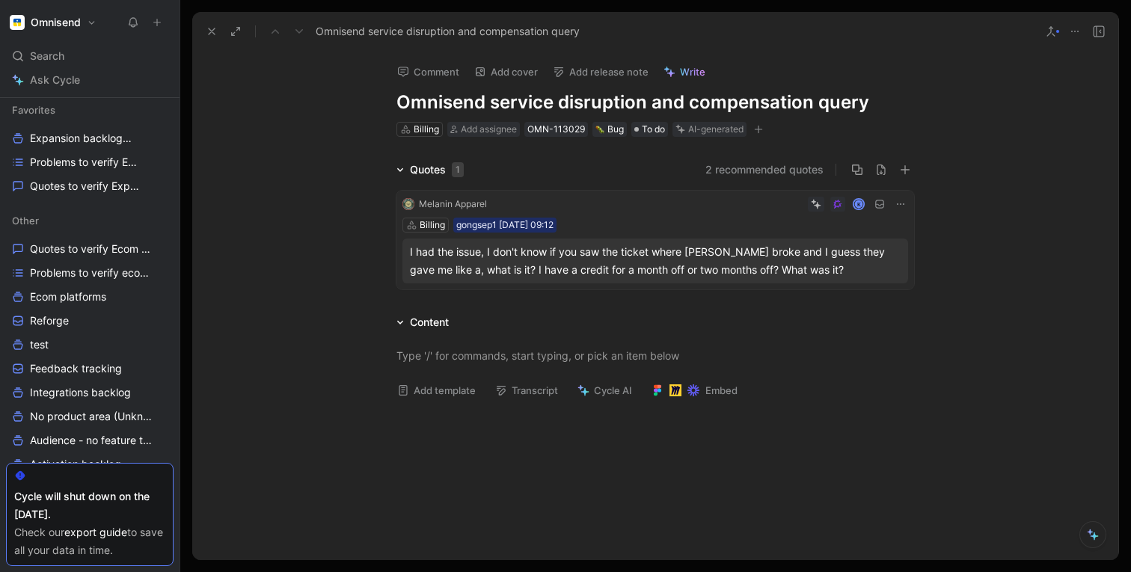
click at [212, 32] on icon at bounding box center [212, 31] width 12 height 12
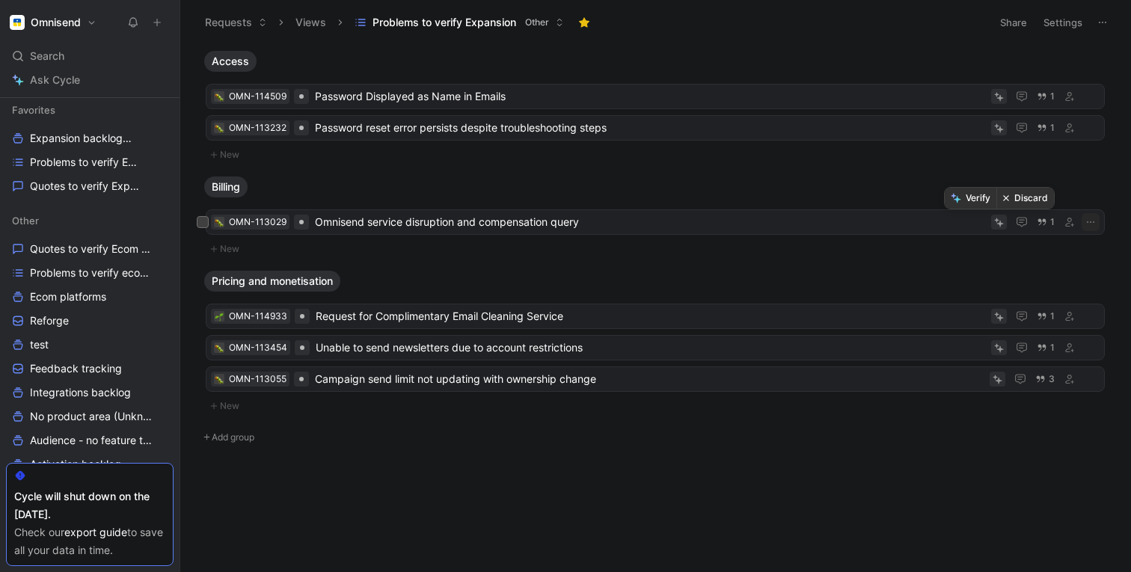
click at [975, 196] on button "Verify" at bounding box center [971, 198] width 52 height 21
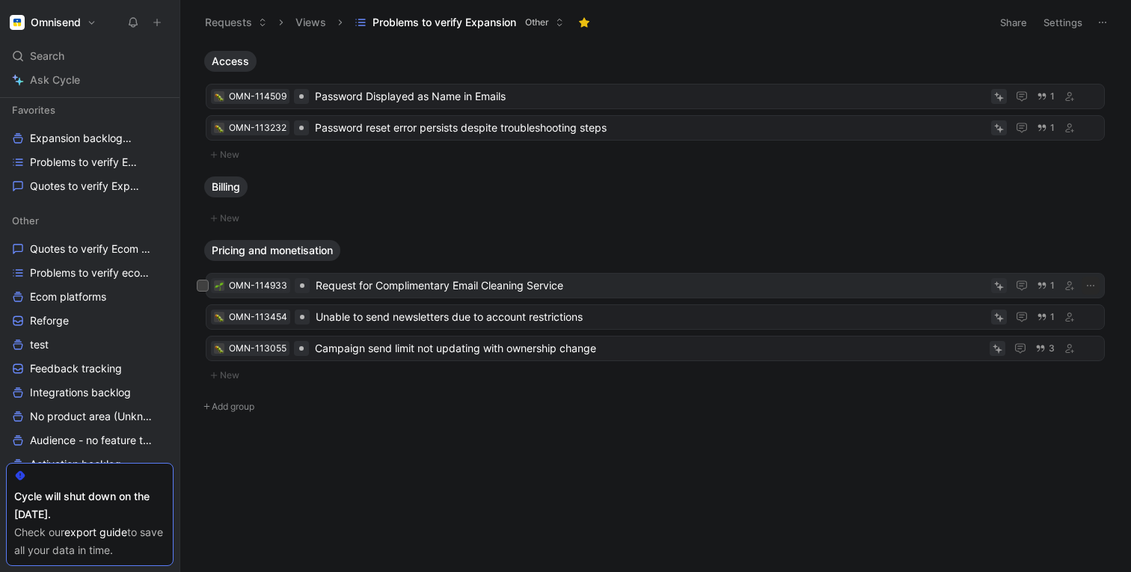
click at [475, 291] on span "Request for Complimentary Email Cleaning Service" at bounding box center [650, 286] width 669 height 18
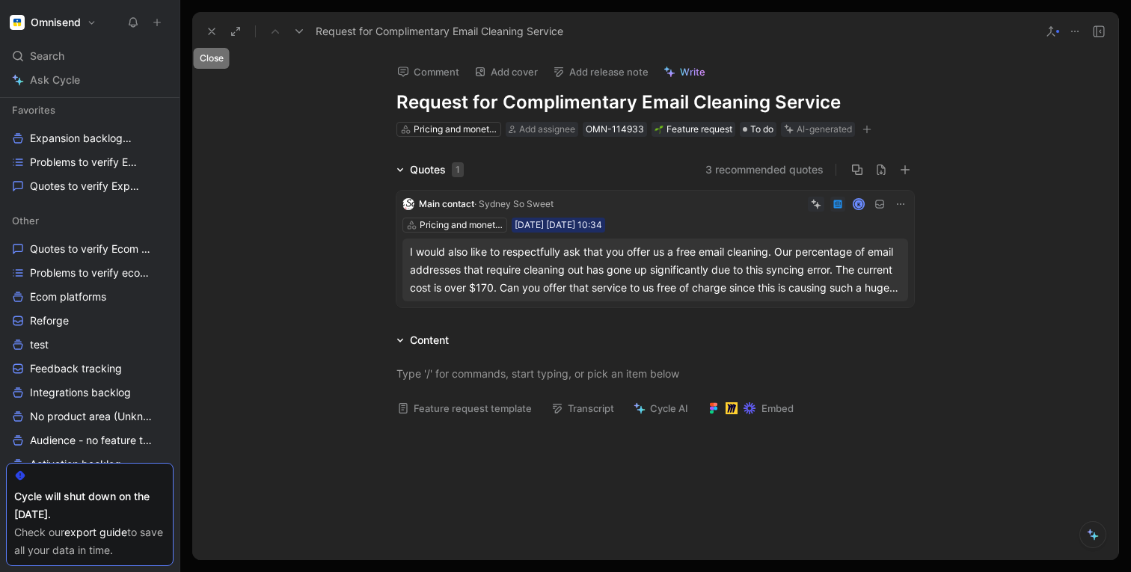
click at [212, 33] on use at bounding box center [212, 31] width 6 height 6
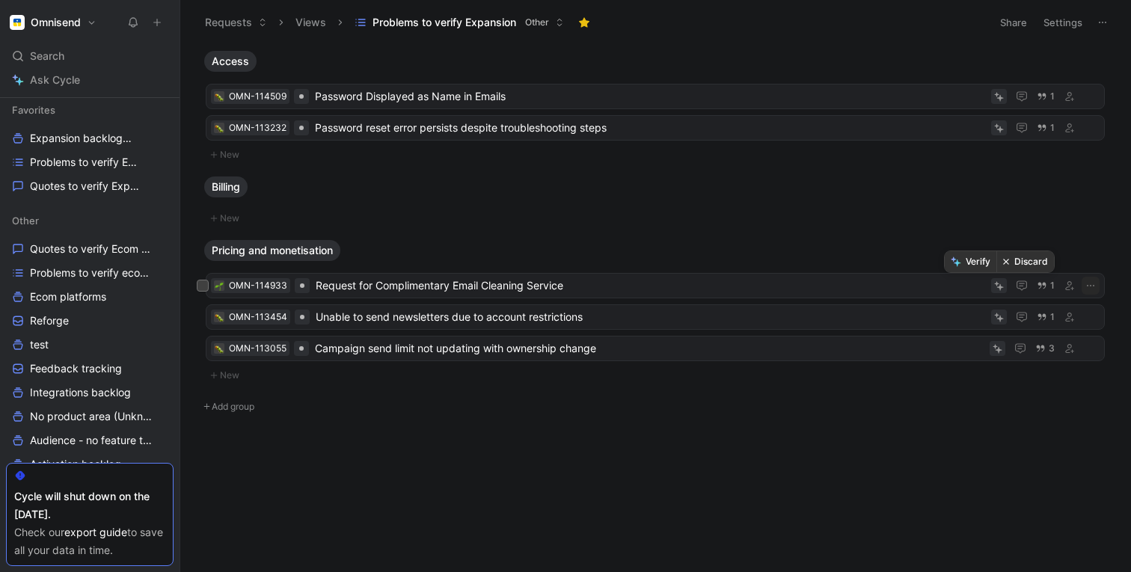
click at [1031, 260] on button "Discard" at bounding box center [1025, 261] width 58 height 21
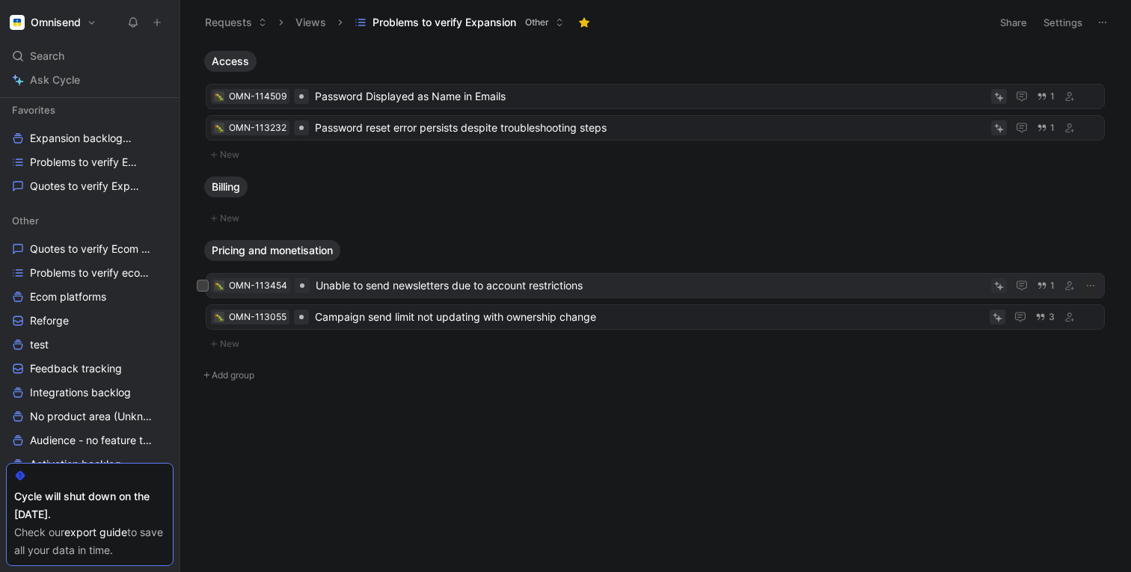
click at [402, 286] on span "Unable to send newsletters due to account restrictions" at bounding box center [650, 286] width 669 height 18
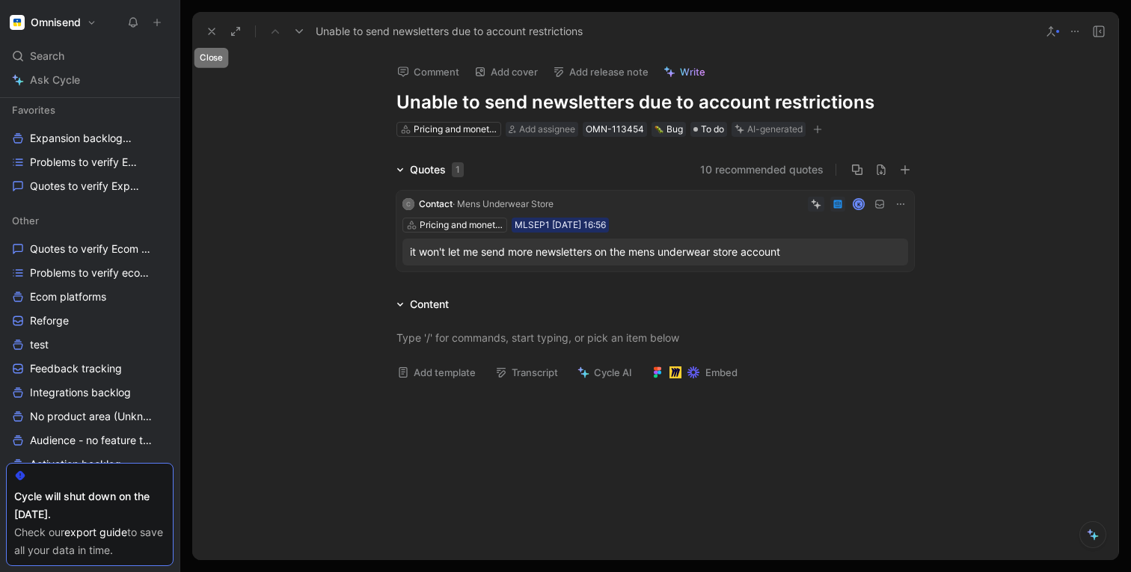
click at [207, 32] on icon at bounding box center [212, 31] width 12 height 12
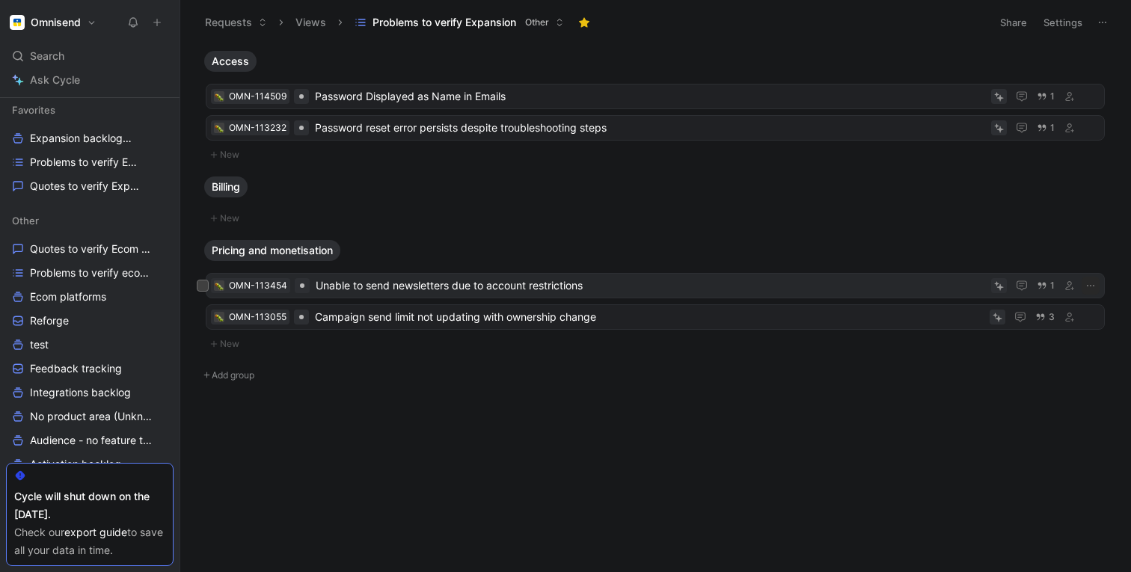
click at [478, 282] on span "Unable to send newsletters due to account restrictions" at bounding box center [650, 286] width 669 height 18
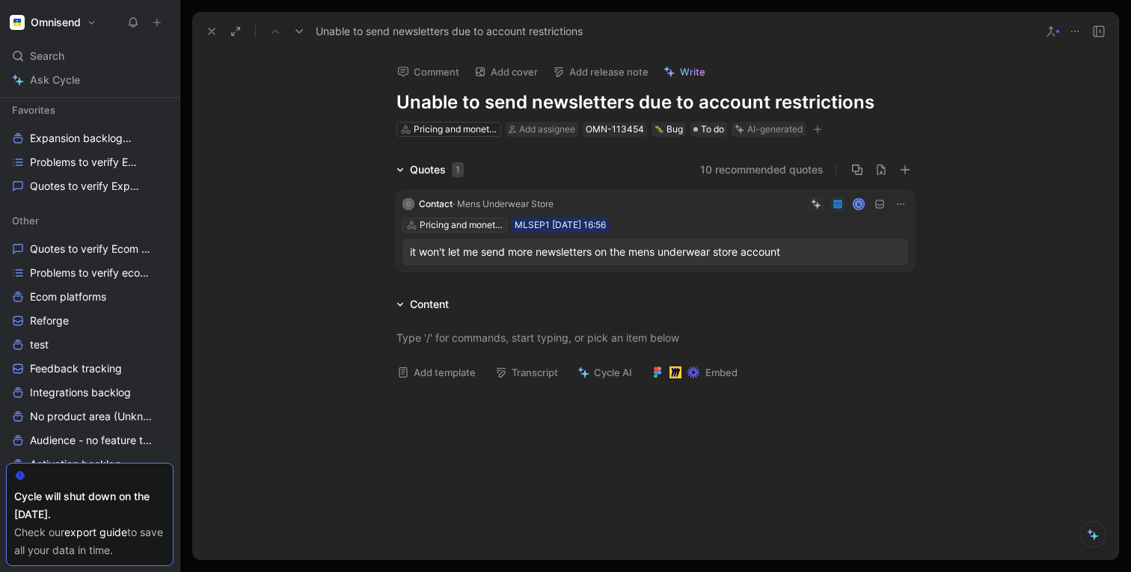
click at [439, 224] on div "Pricing and monetisation" at bounding box center [462, 225] width 84 height 15
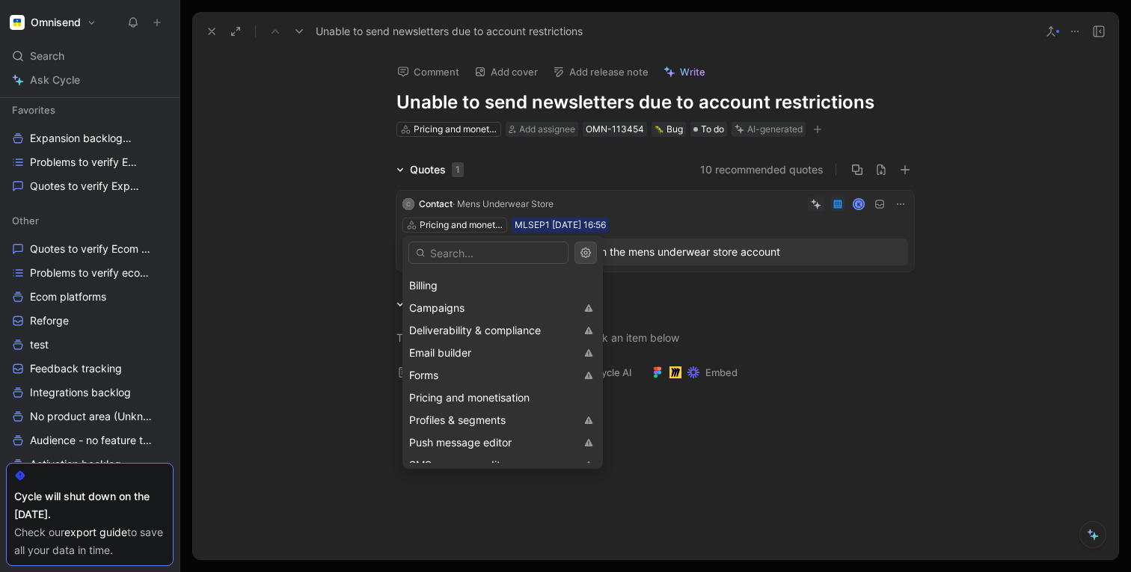
scroll to position [188, 0]
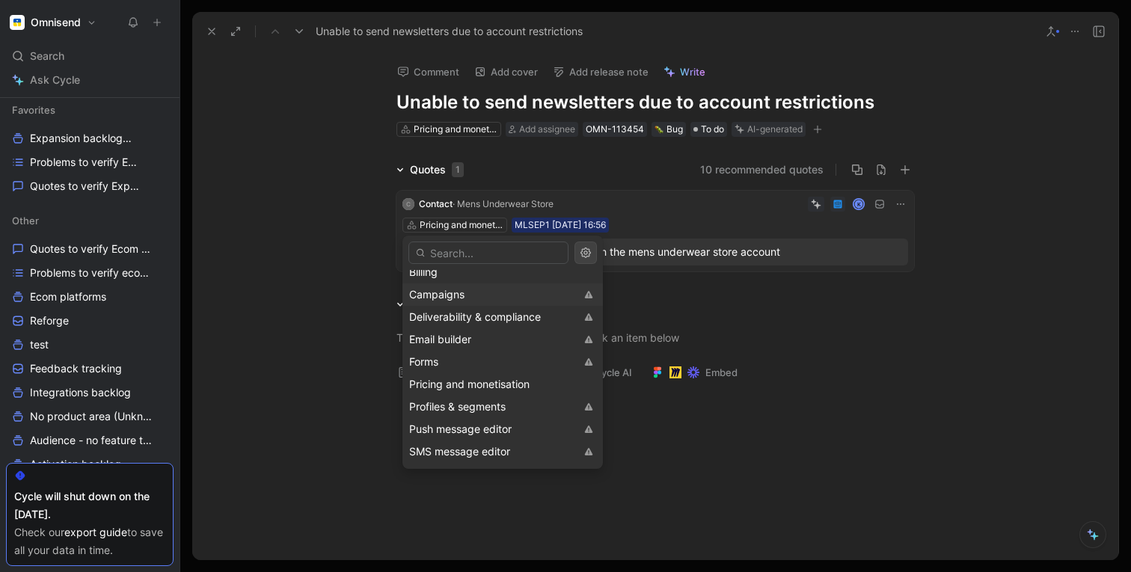
click at [450, 292] on span "Campaigns" at bounding box center [436, 294] width 55 height 13
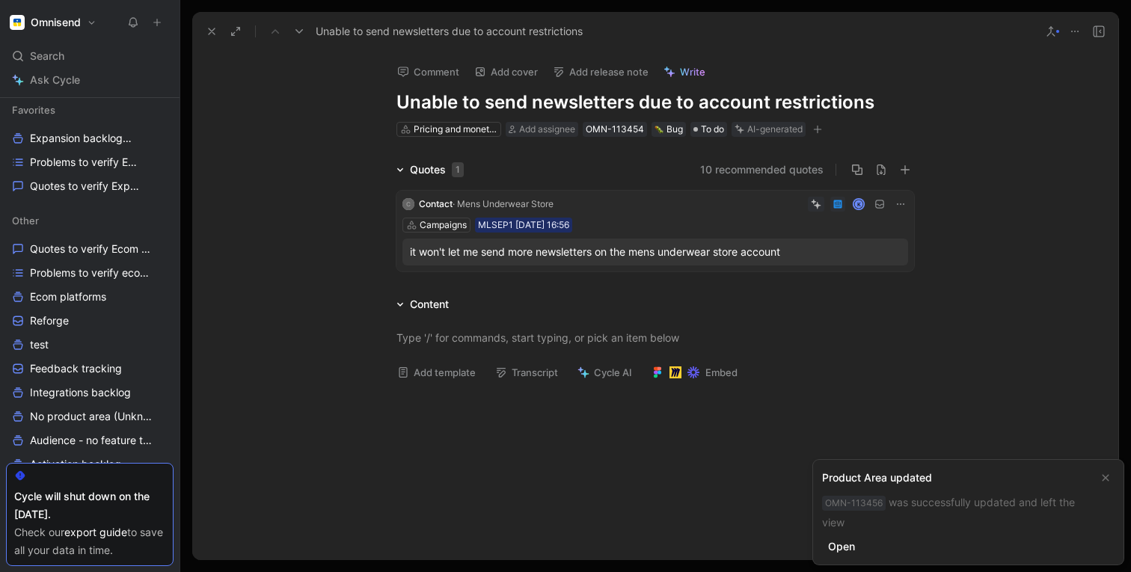
click at [213, 30] on use at bounding box center [212, 31] width 6 height 6
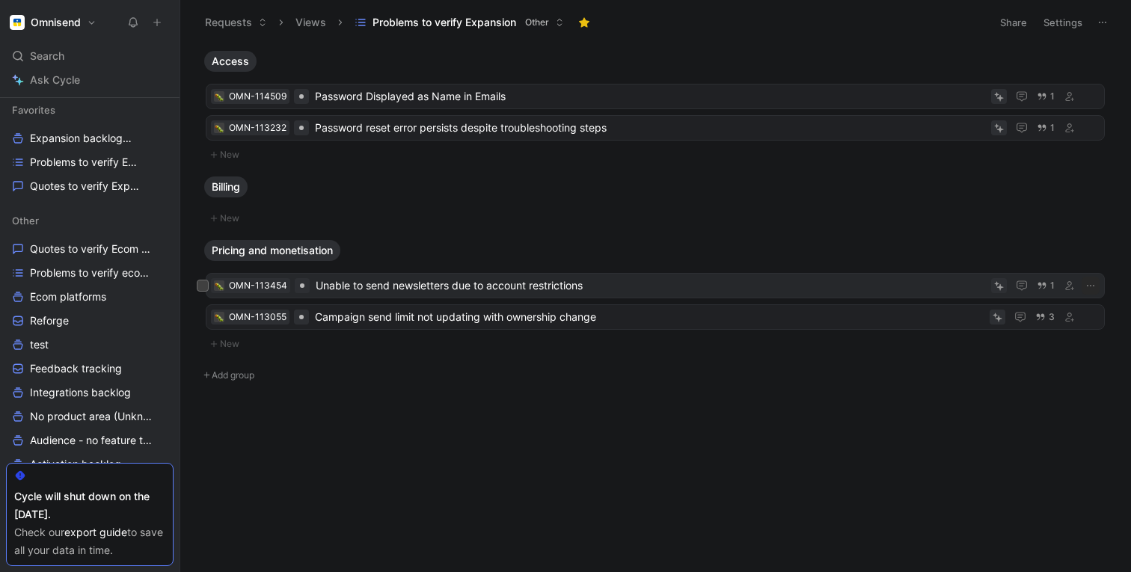
click at [368, 289] on span "Unable to send newsletters due to account restrictions" at bounding box center [650, 286] width 669 height 18
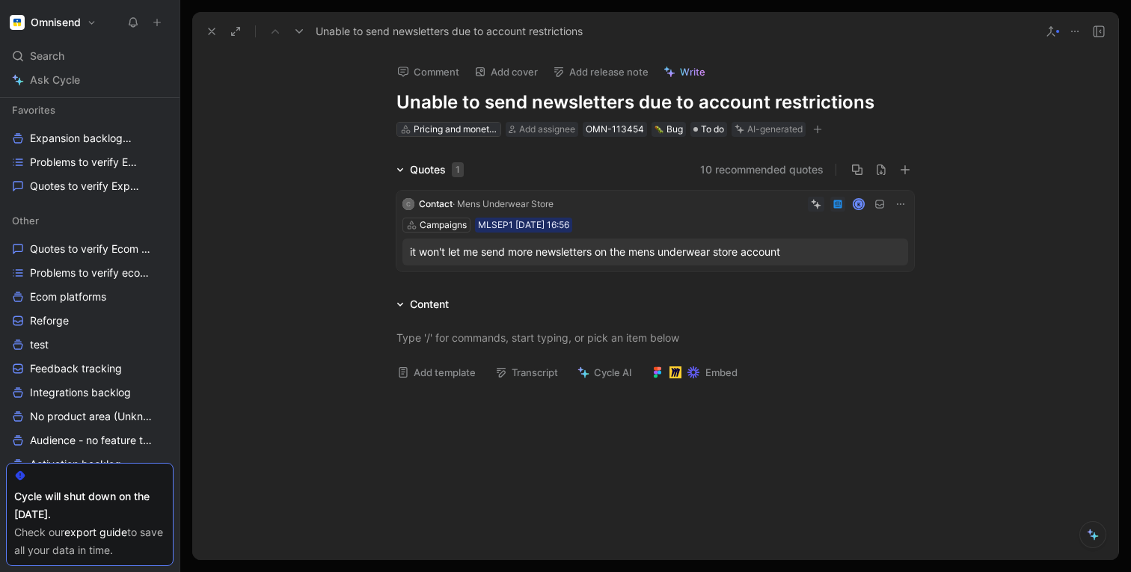
click at [428, 129] on div "Pricing and monetisation" at bounding box center [456, 129] width 84 height 15
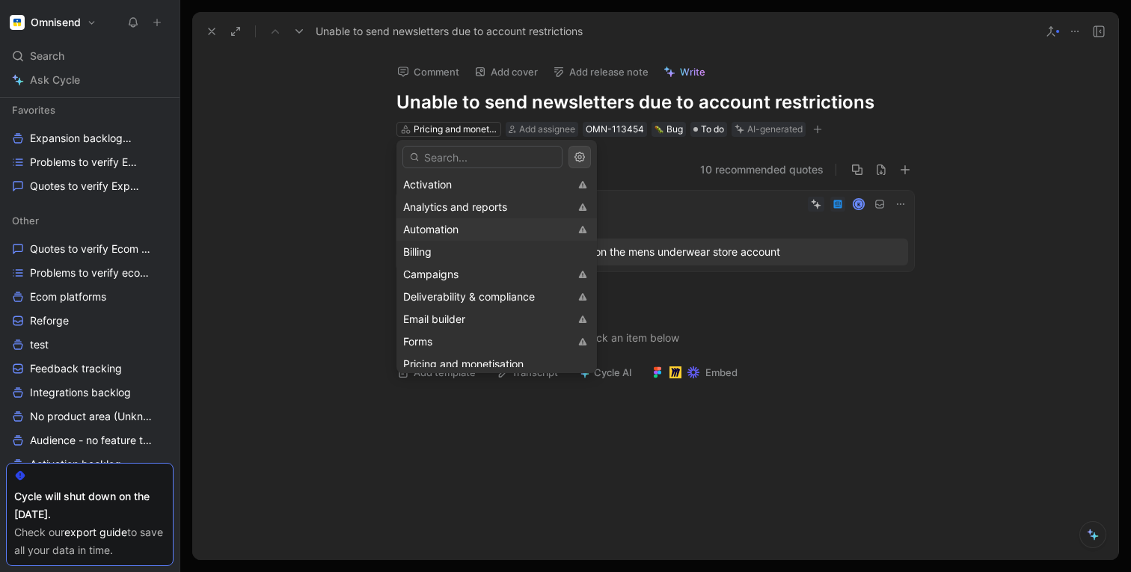
scroll to position [127, 0]
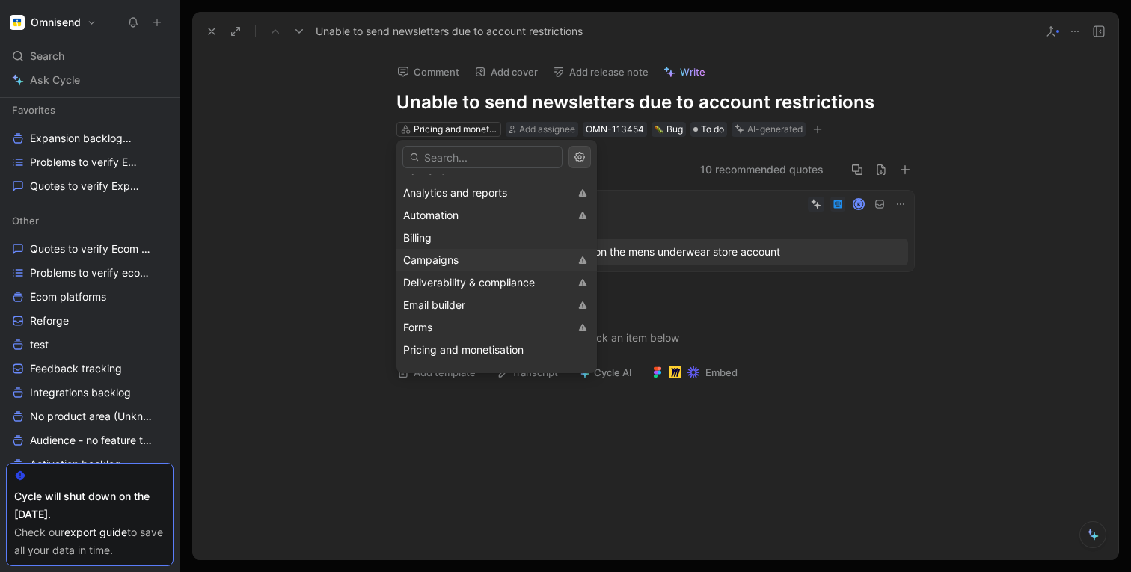
click at [425, 260] on span "Campaigns" at bounding box center [430, 260] width 55 height 13
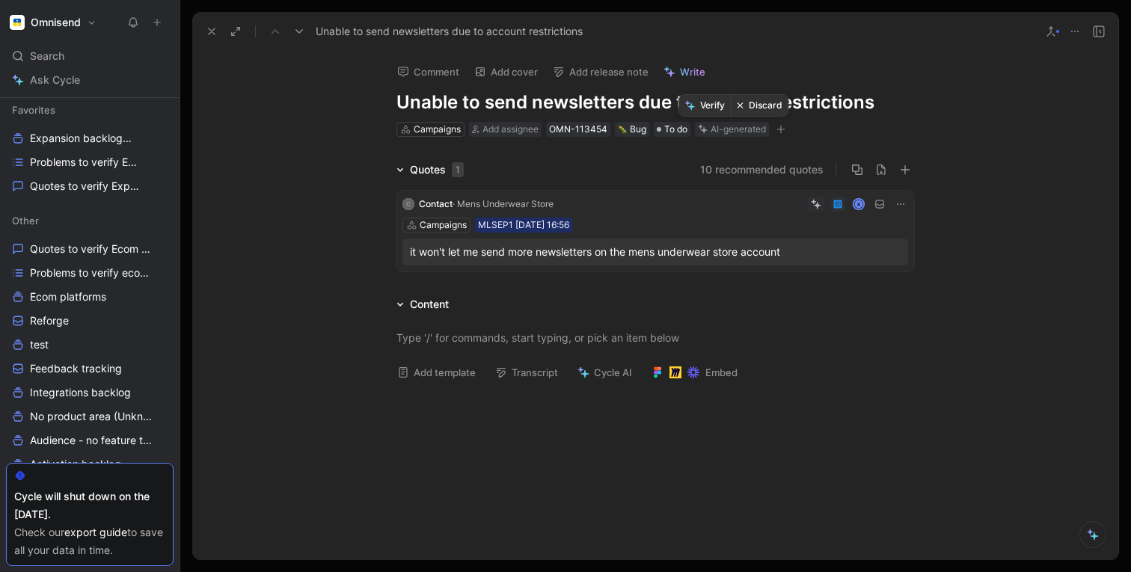
click at [709, 106] on button "Verify" at bounding box center [705, 105] width 52 height 21
click at [207, 36] on icon at bounding box center [212, 31] width 12 height 12
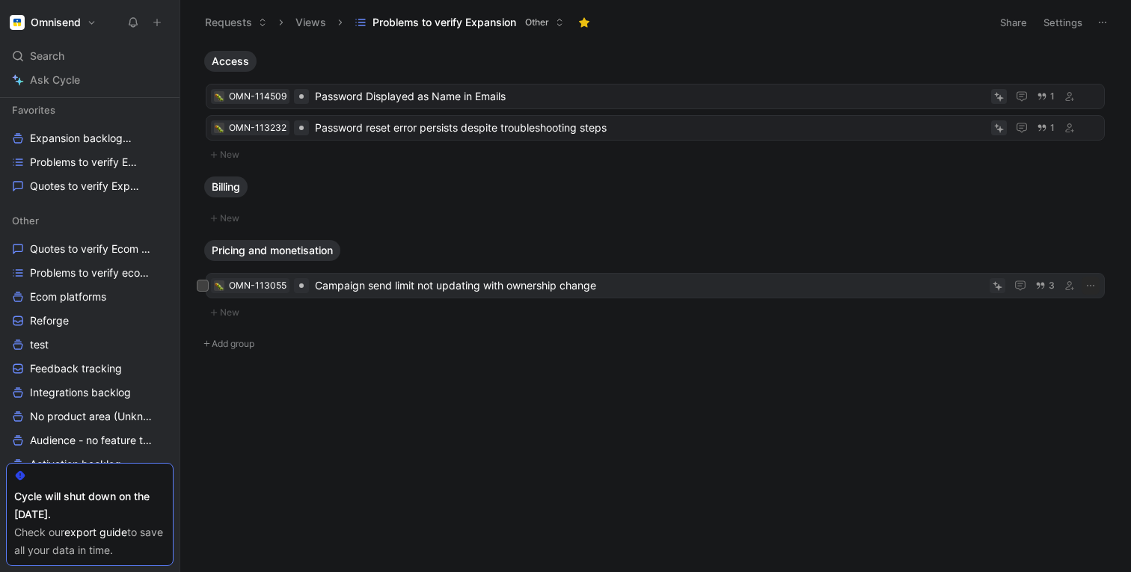
click at [375, 289] on span "Campaign send limit not updating with ownership change" at bounding box center [649, 286] width 669 height 18
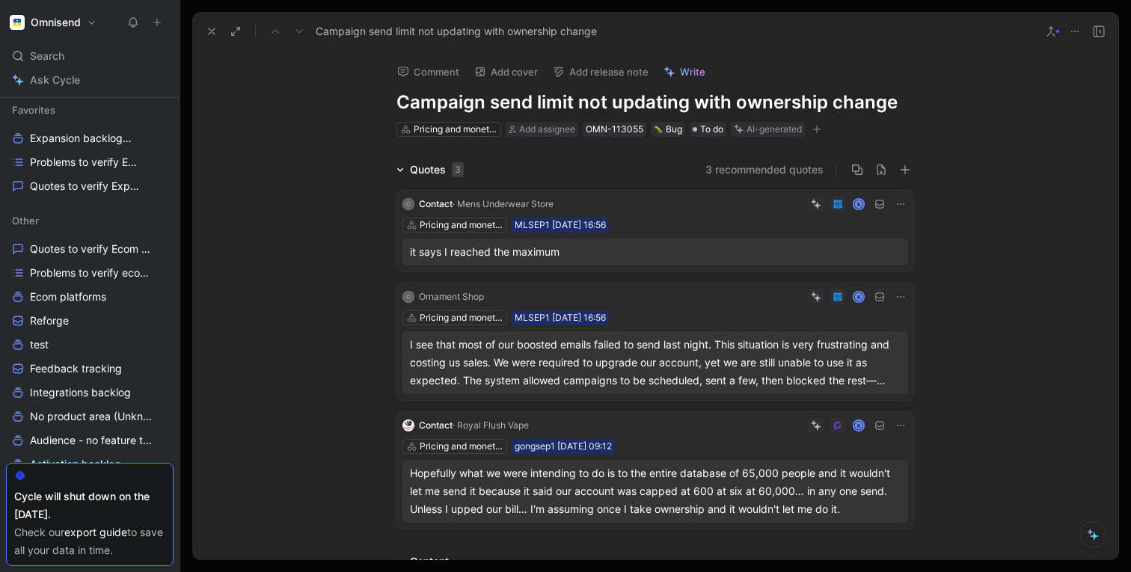
click at [209, 36] on icon at bounding box center [212, 31] width 12 height 12
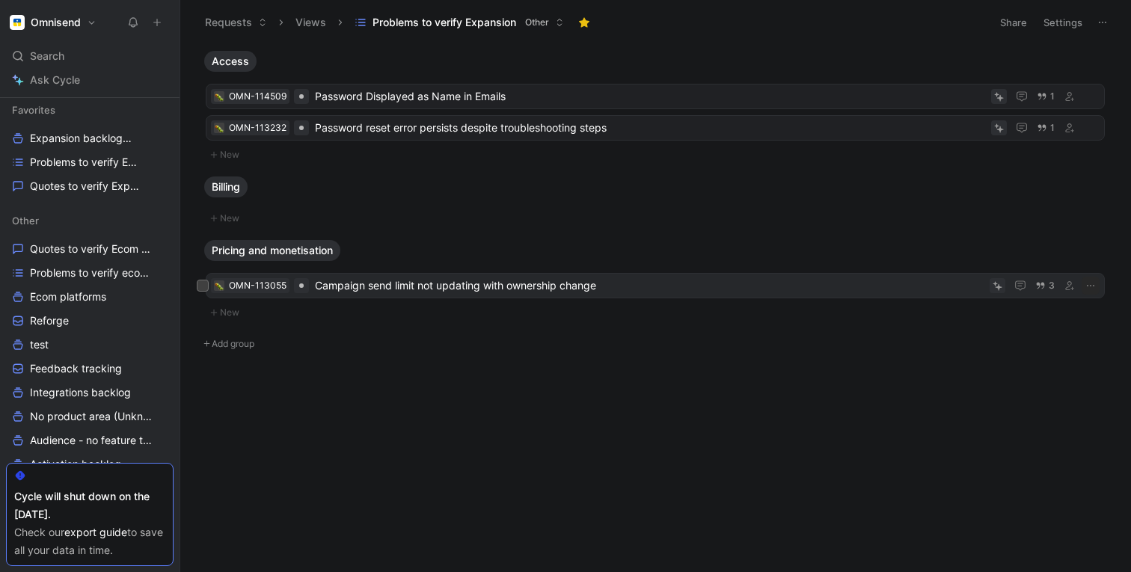
click at [373, 287] on span "Campaign send limit not updating with ownership change" at bounding box center [649, 286] width 669 height 18
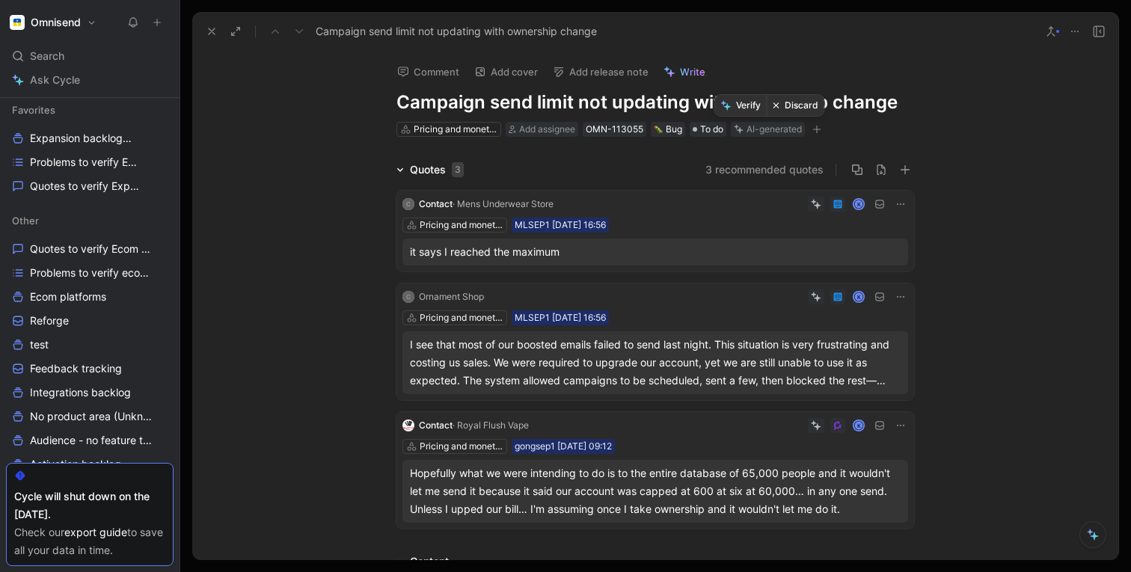
click at [741, 106] on button "Verify" at bounding box center [741, 105] width 52 height 21
click at [205, 28] on button at bounding box center [211, 31] width 21 height 21
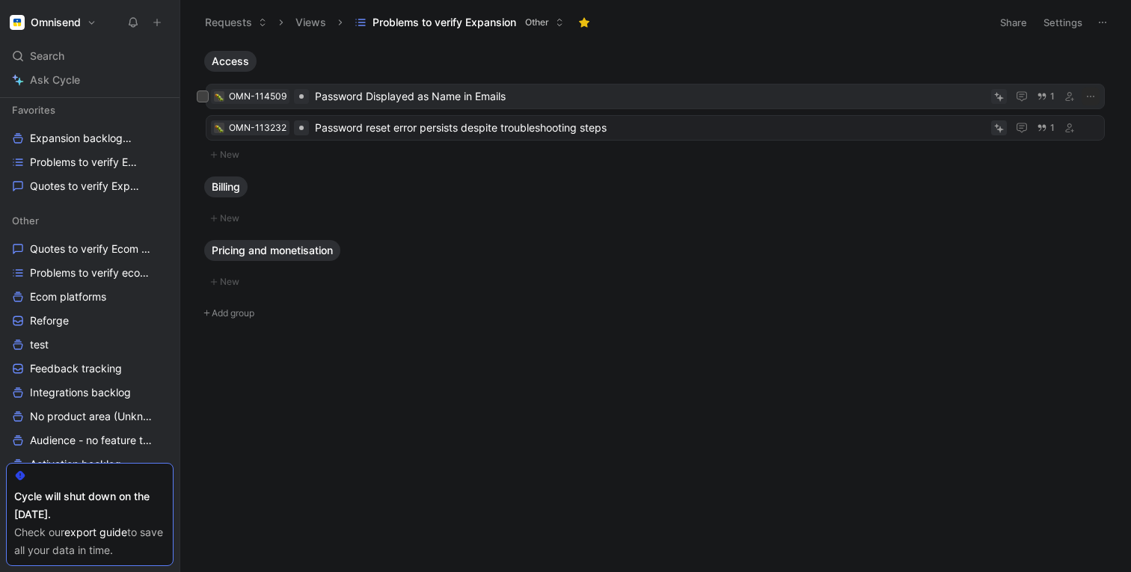
click at [435, 95] on span "Password Displayed as Name in Emails" at bounding box center [650, 97] width 670 height 18
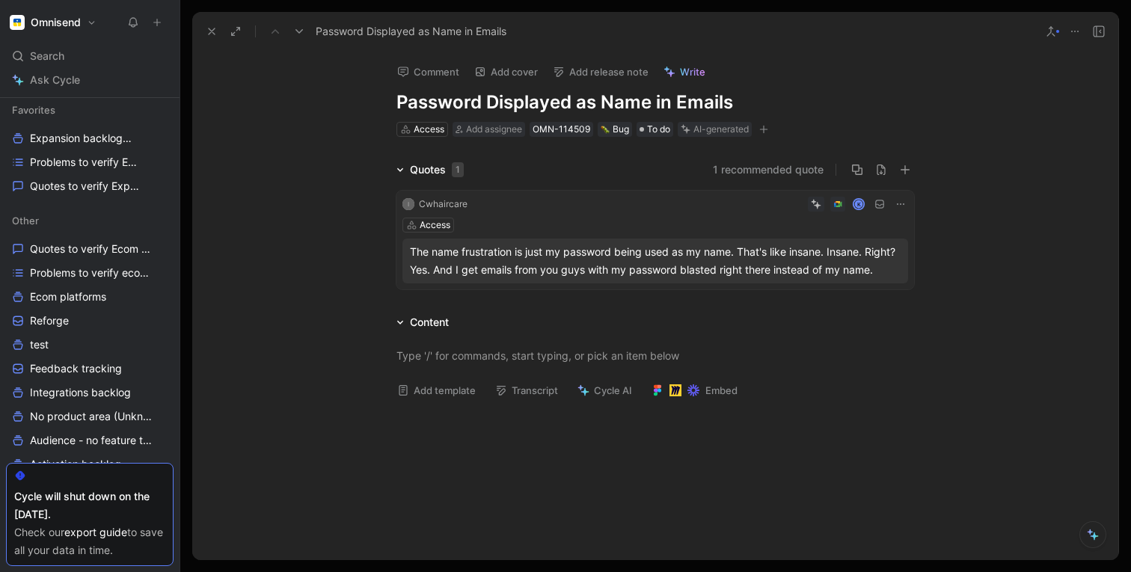
drag, startPoint x: 749, startPoint y: 107, endPoint x: 660, endPoint y: 171, distance: 109.4
click at [759, 171] on button "1 recommended quote" at bounding box center [768, 170] width 111 height 18
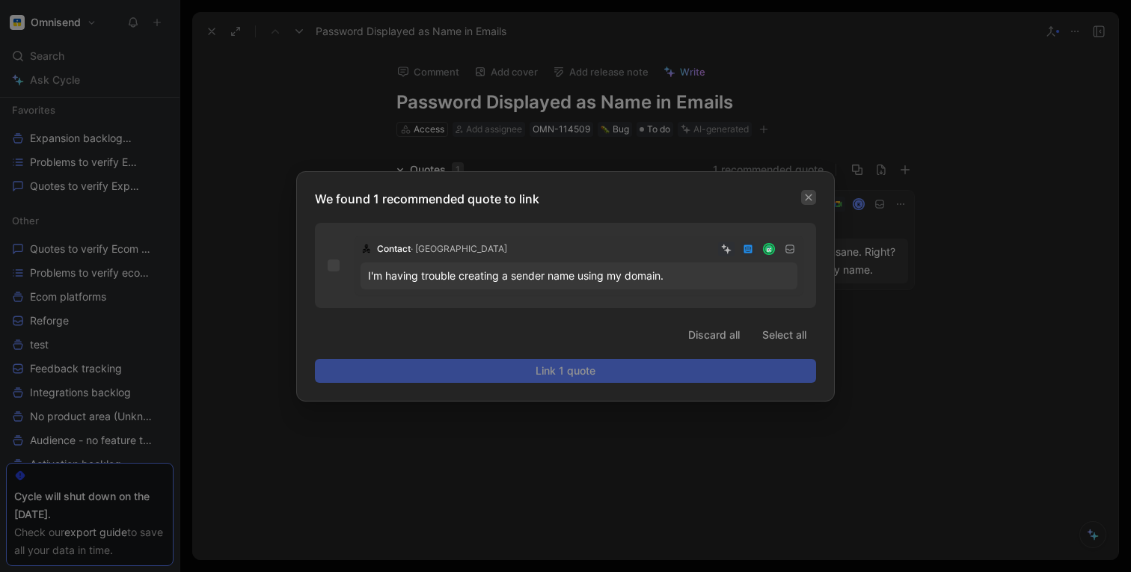
click at [808, 198] on icon "button" at bounding box center [808, 197] width 9 height 9
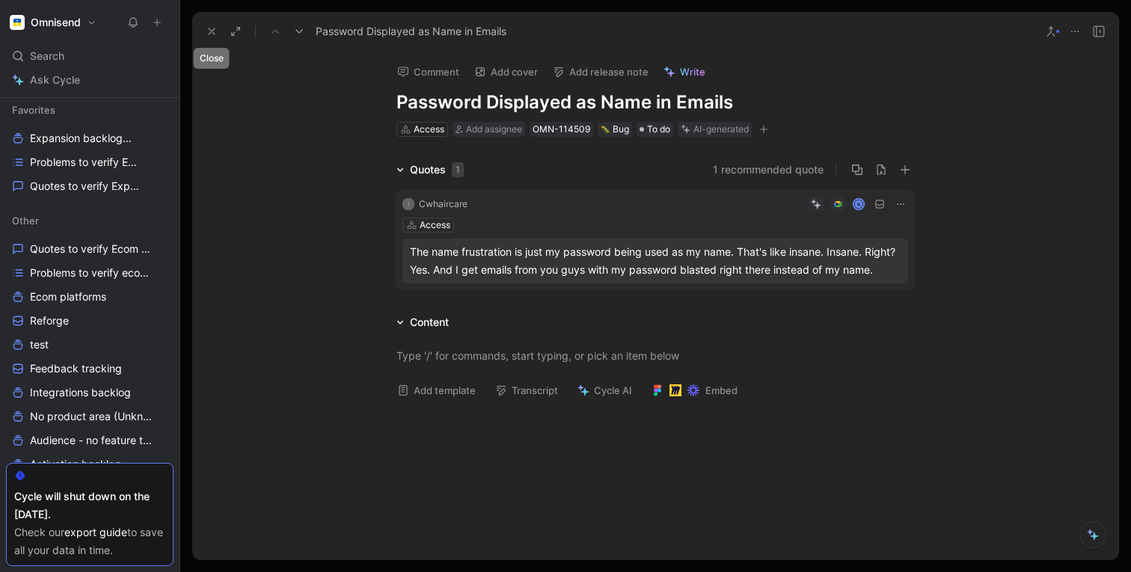
click at [210, 31] on use at bounding box center [212, 31] width 6 height 6
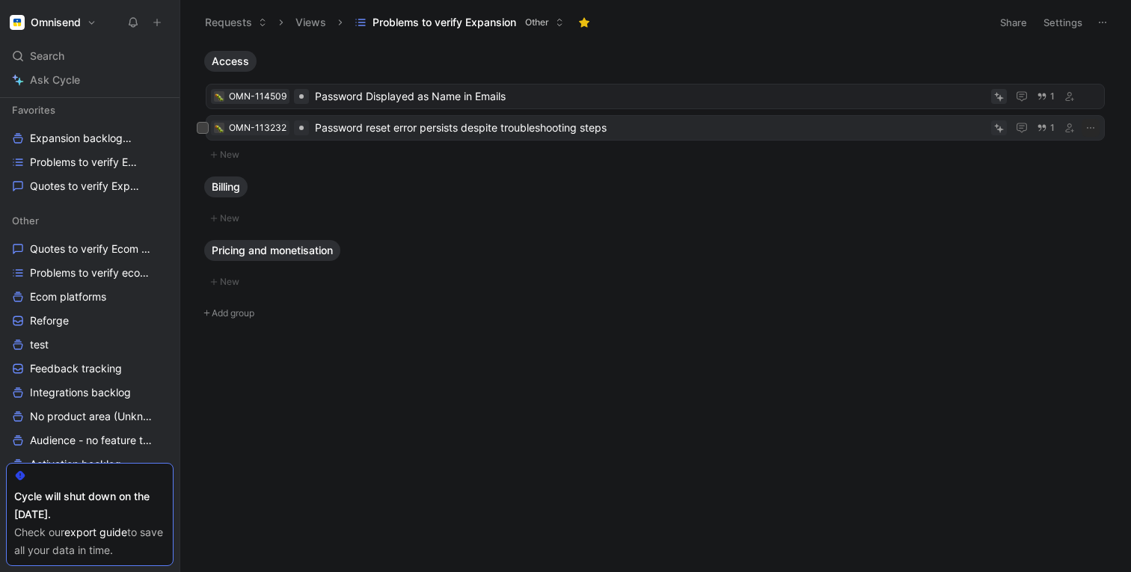
click at [378, 127] on span "Password reset error persists despite troubleshooting steps" at bounding box center [650, 128] width 670 height 18
